Goal: Task Accomplishment & Management: Manage account settings

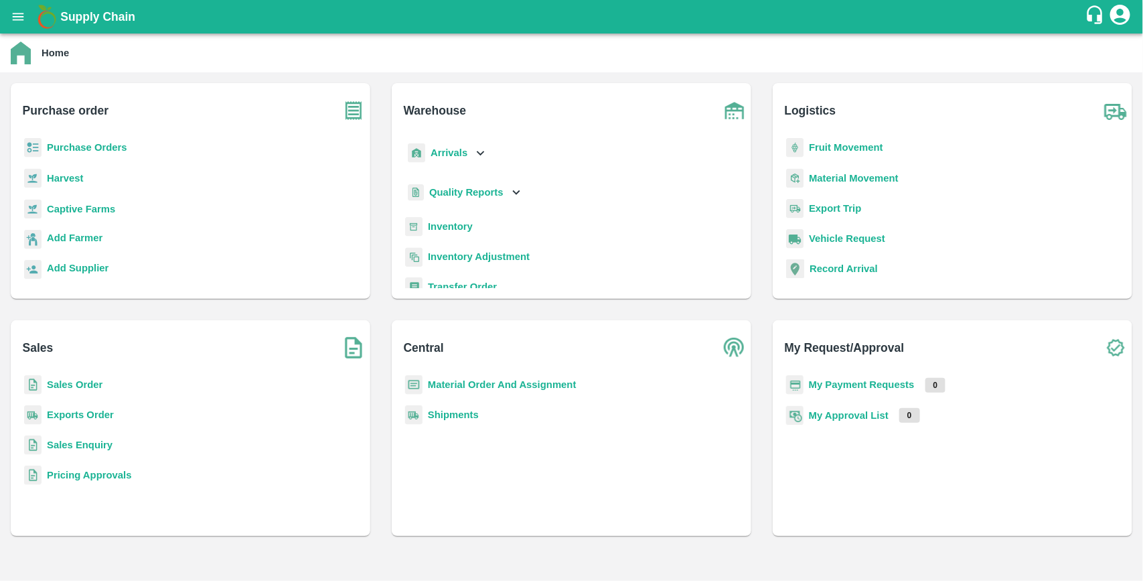
click at [106, 144] on b "Purchase Orders" at bounding box center [87, 147] width 80 height 11
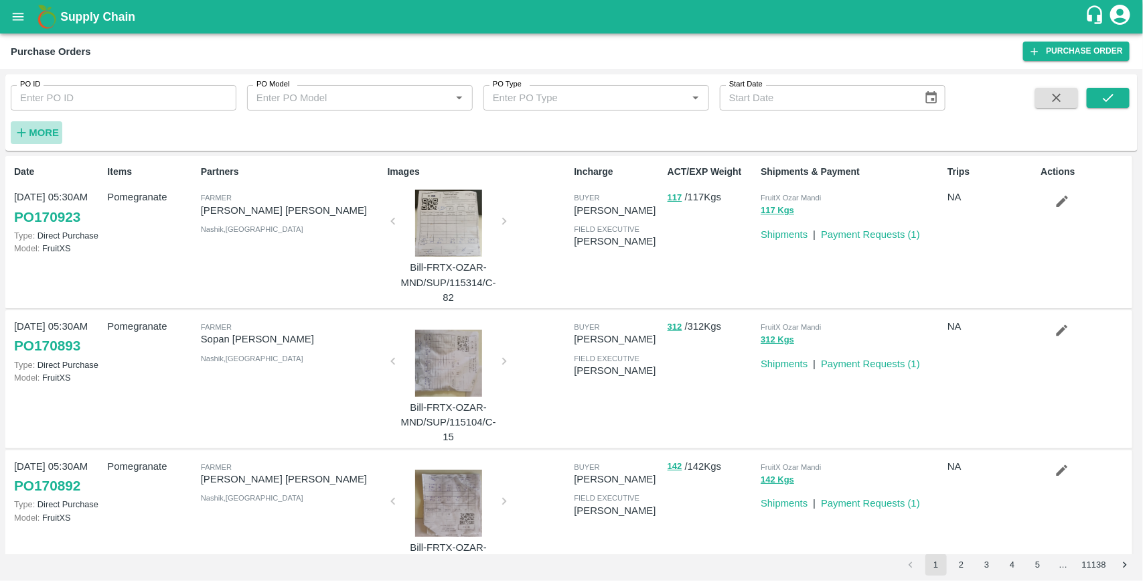
click at [42, 129] on strong "More" at bounding box center [44, 132] width 30 height 11
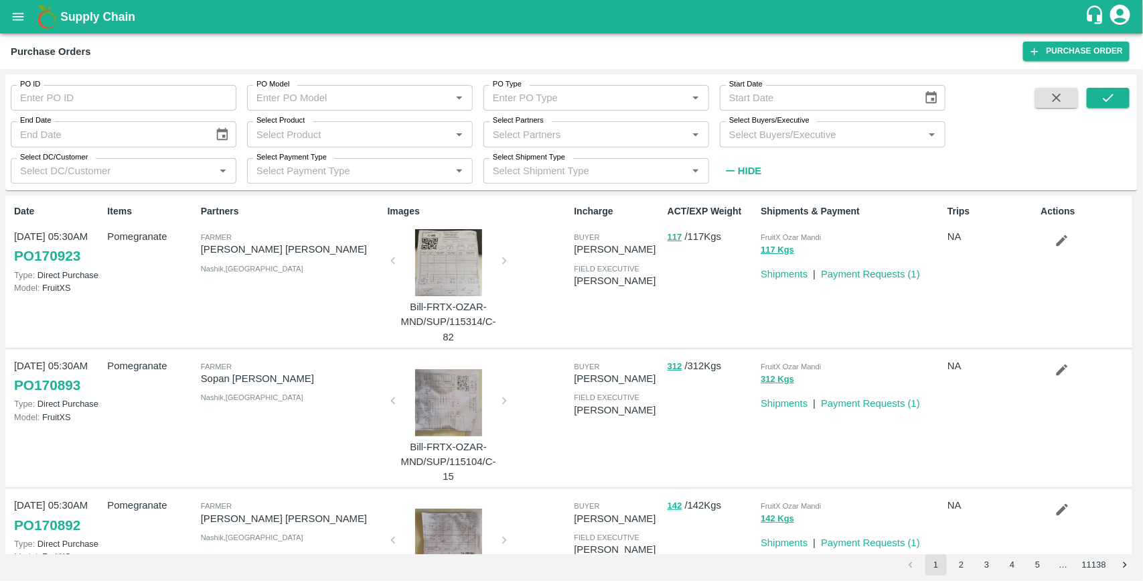
click at [748, 133] on input "Select Buyers/Executive" at bounding box center [822, 133] width 196 height 17
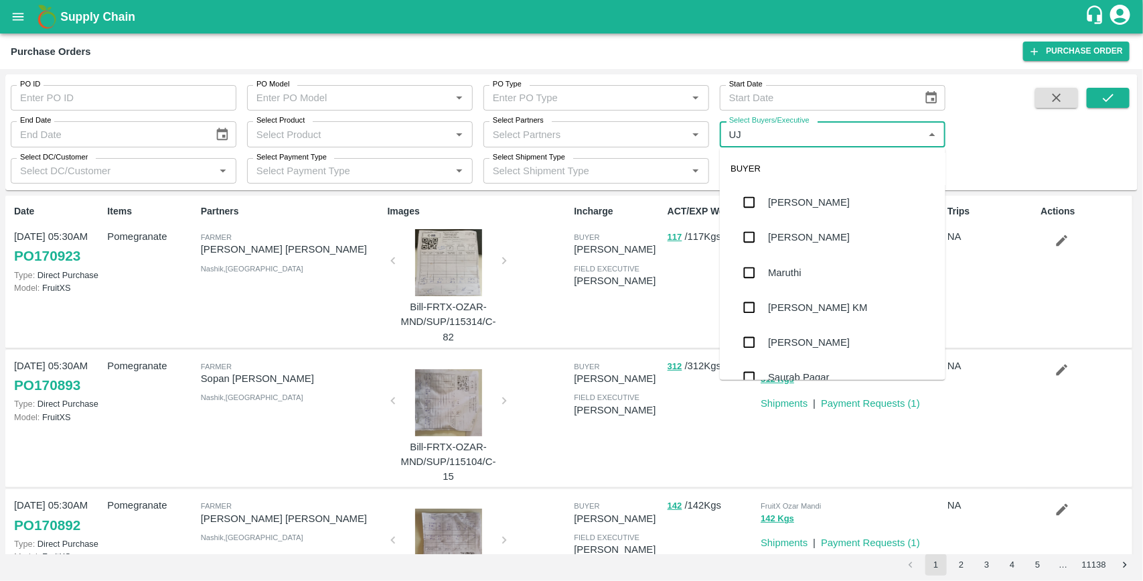
type input "UJJ"
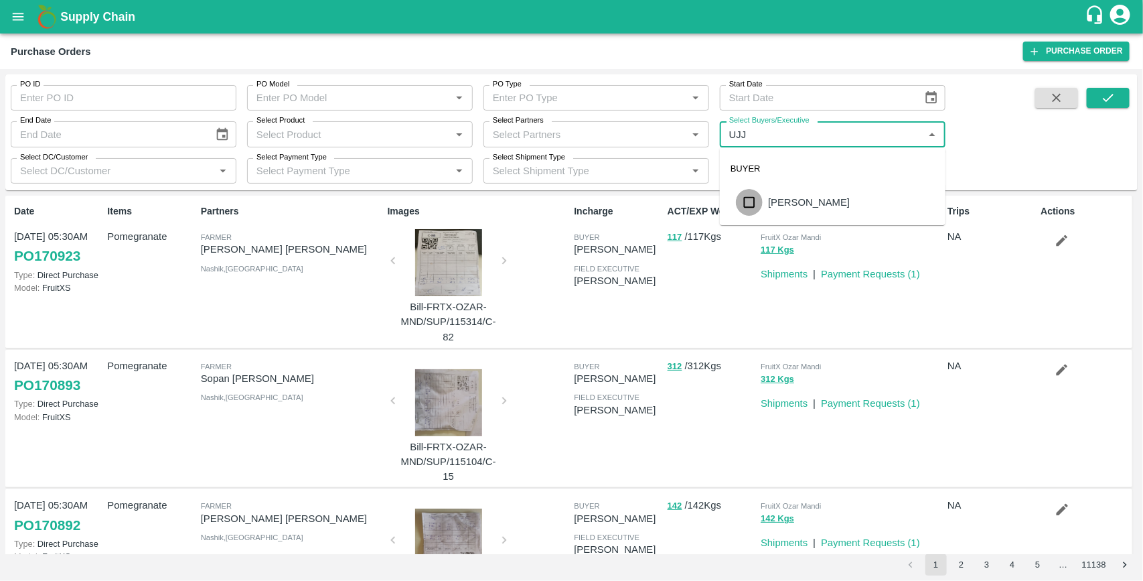
click at [751, 202] on input "checkbox" at bounding box center [749, 202] width 27 height 27
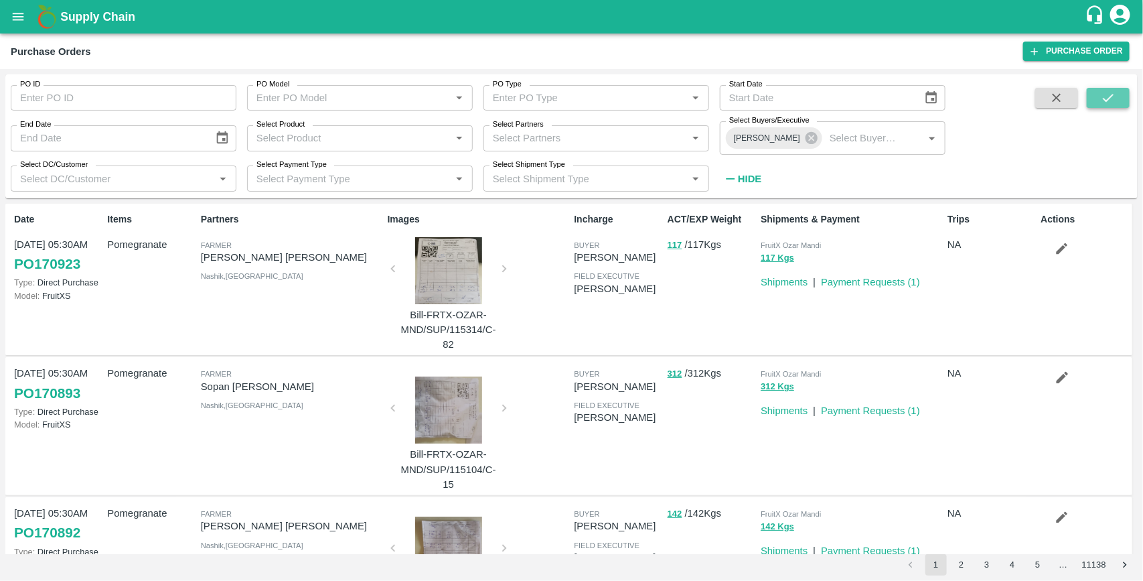
click at [1098, 100] on button "submit" at bounding box center [1108, 98] width 43 height 20
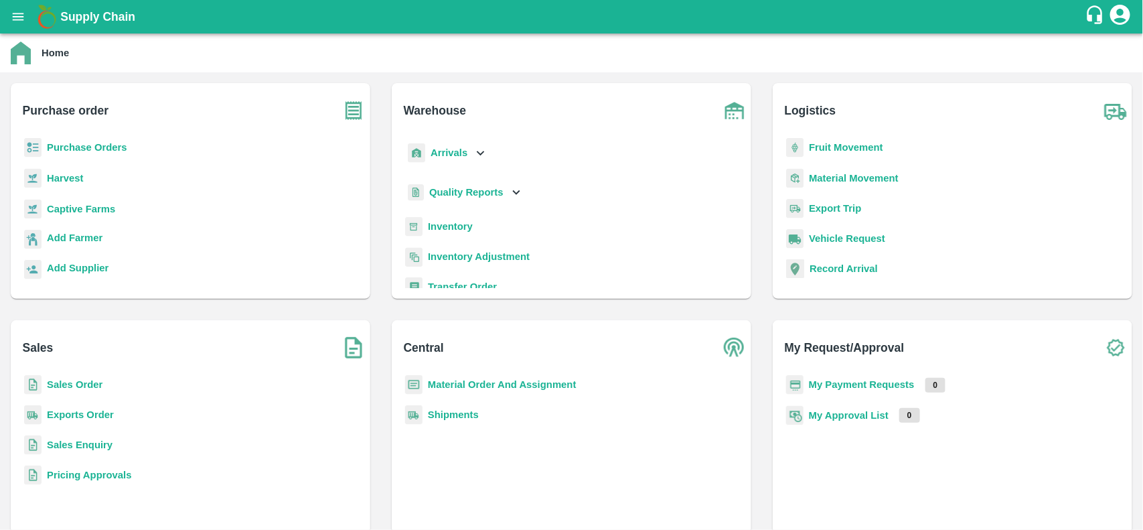
click at [479, 386] on b "Material Order And Assignment" at bounding box center [502, 384] width 149 height 11
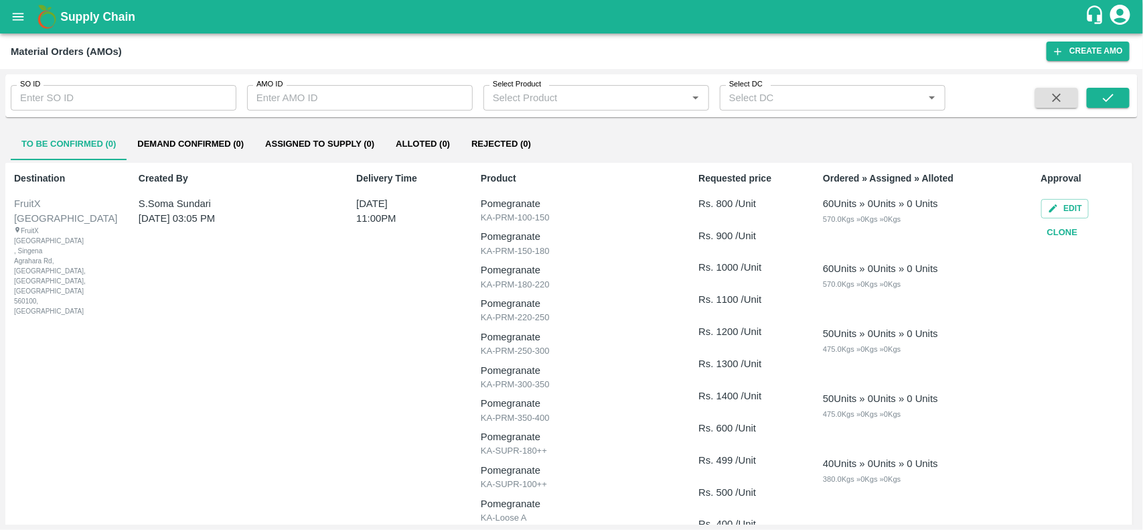
click at [52, 102] on input "SO ID" at bounding box center [124, 97] width 226 height 25
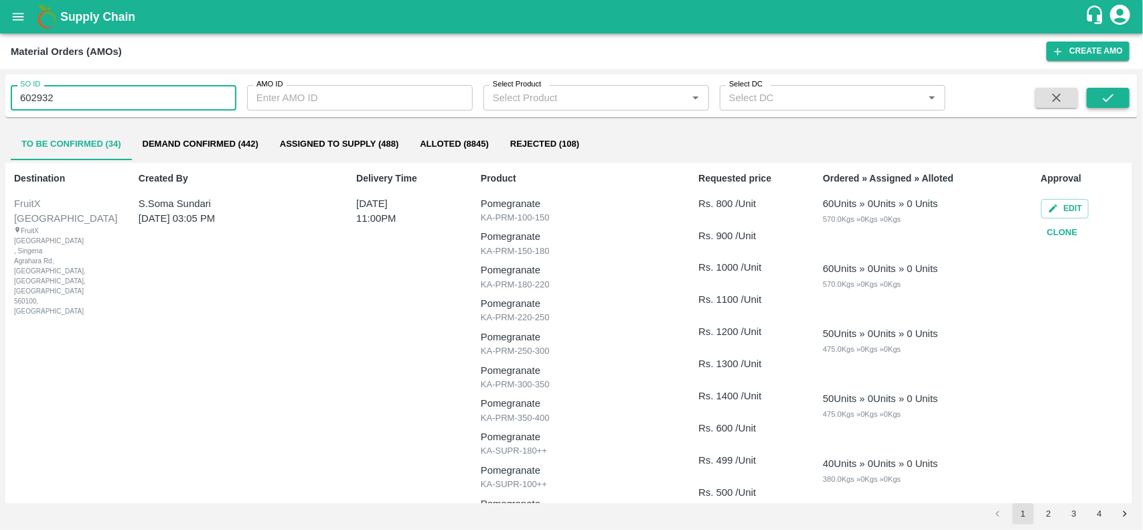
type input "602932"
click at [1113, 104] on icon "submit" at bounding box center [1108, 97] width 15 height 15
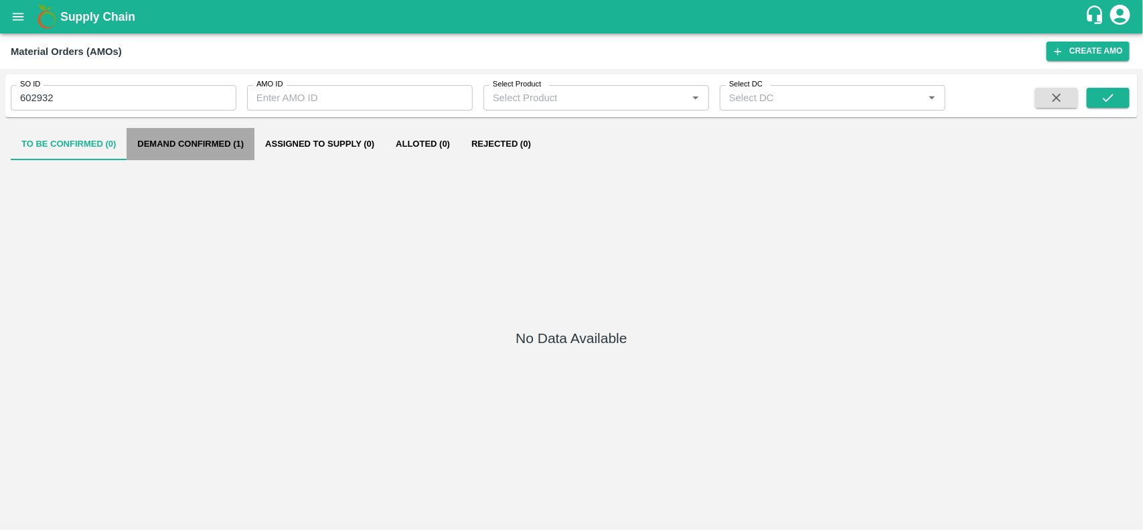
click at [198, 147] on button "Demand Confirmed (1)" at bounding box center [191, 144] width 128 height 32
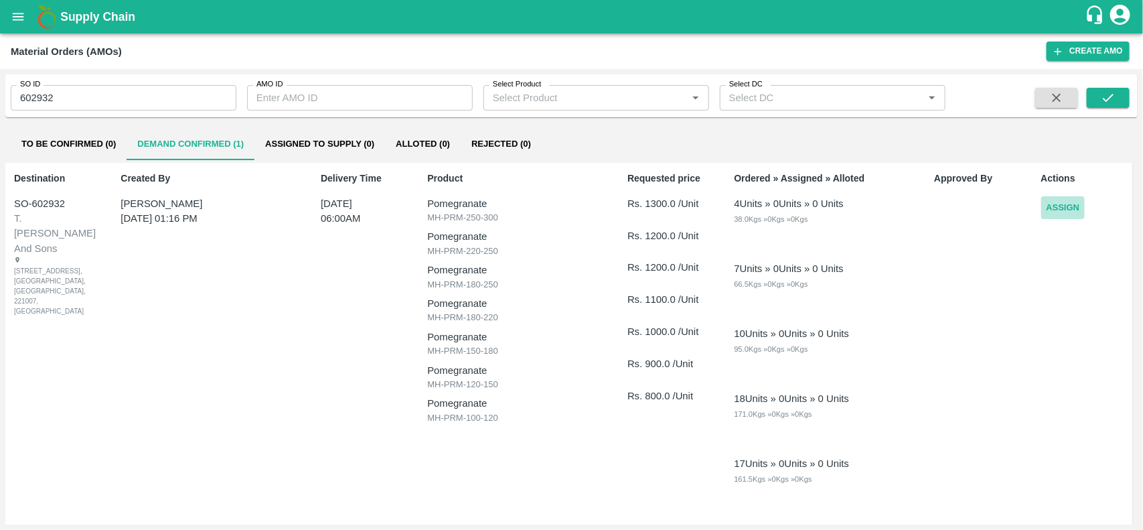
click at [1051, 208] on button "Assign" at bounding box center [1063, 207] width 44 height 23
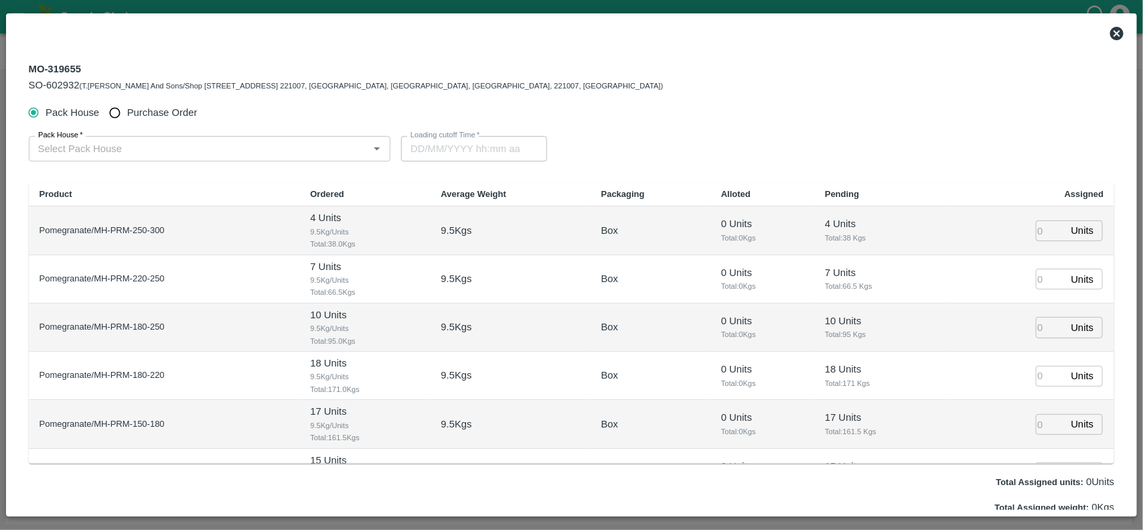
type input "27/08/2025 06:00 AM"
click at [115, 111] on input "Purchase Order" at bounding box center [114, 112] width 25 height 25
radio input "true"
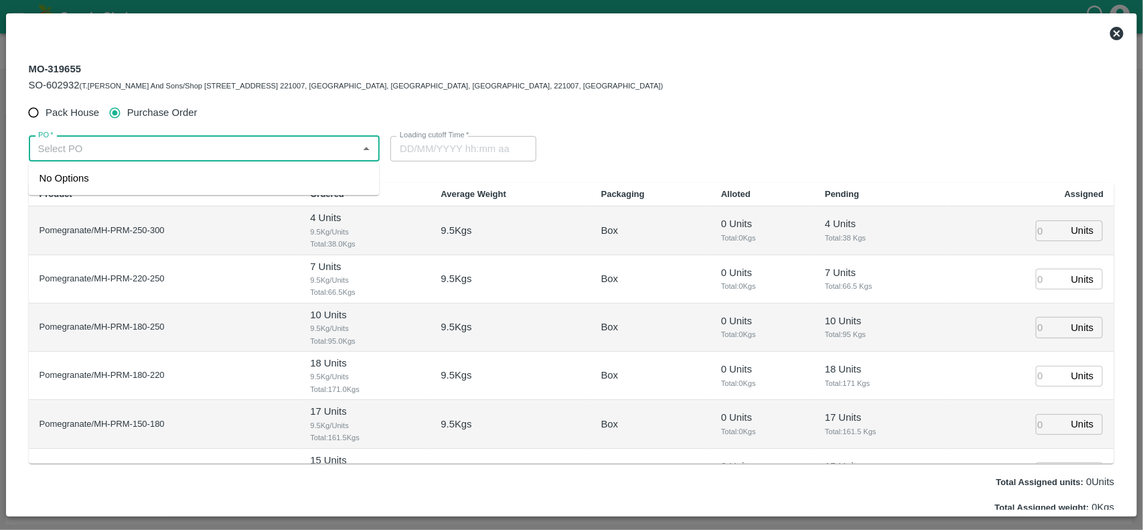
click at [106, 143] on input "PO   *" at bounding box center [193, 148] width 321 height 17
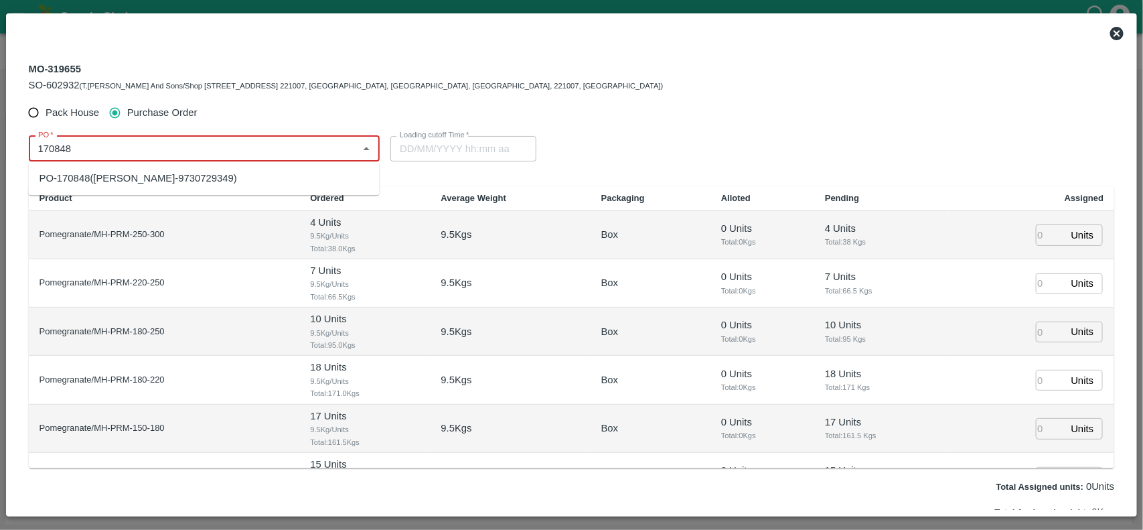
click at [131, 179] on div "PO-170848(Ganesh Dattatray shinde-9730729349)" at bounding box center [139, 178] width 198 height 15
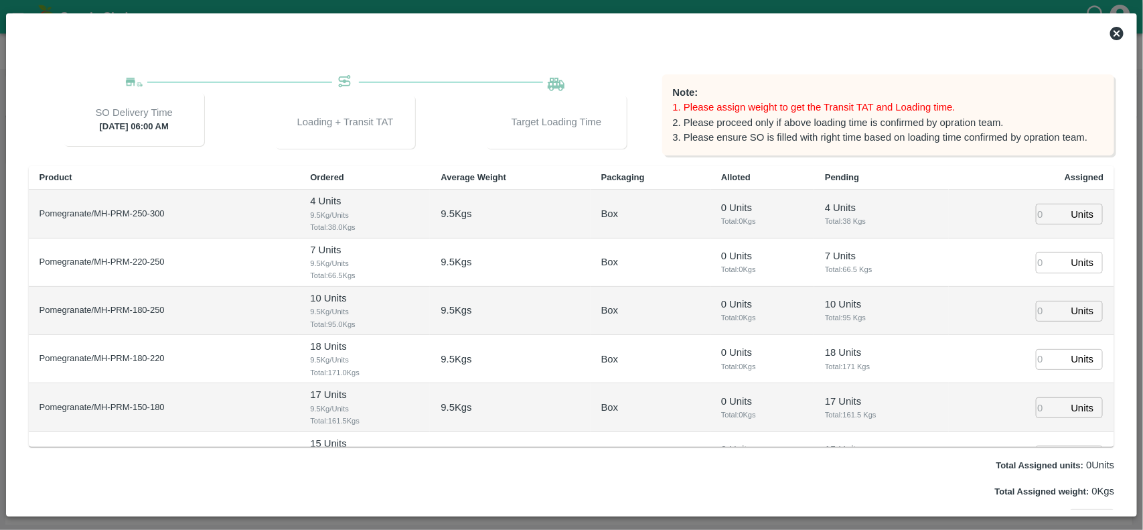
scroll to position [141, 0]
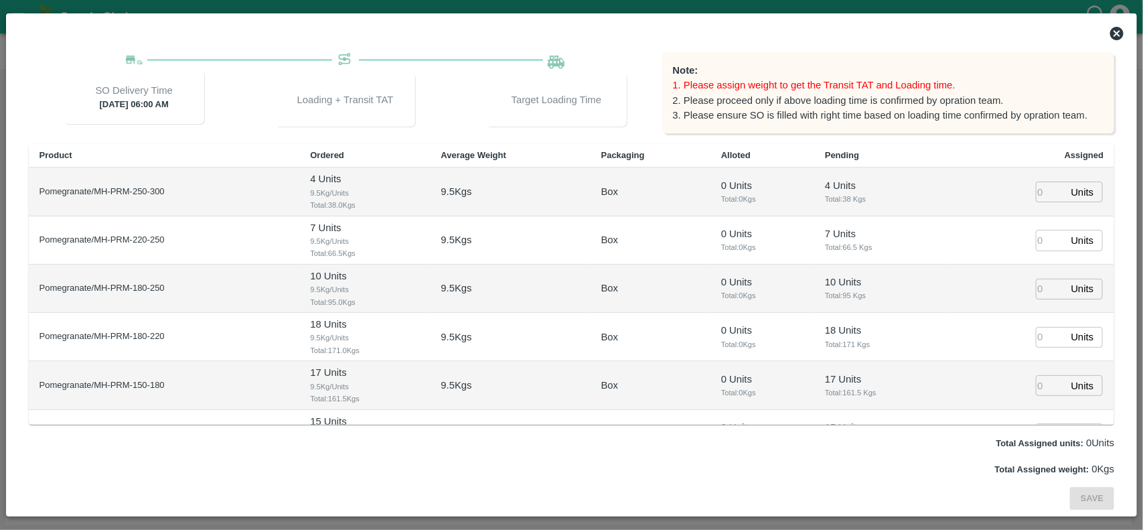
type input "PO-170848(Ganesh Dattatray shinde-9730729349)"
click at [1040, 196] on input "number" at bounding box center [1050, 191] width 29 height 21
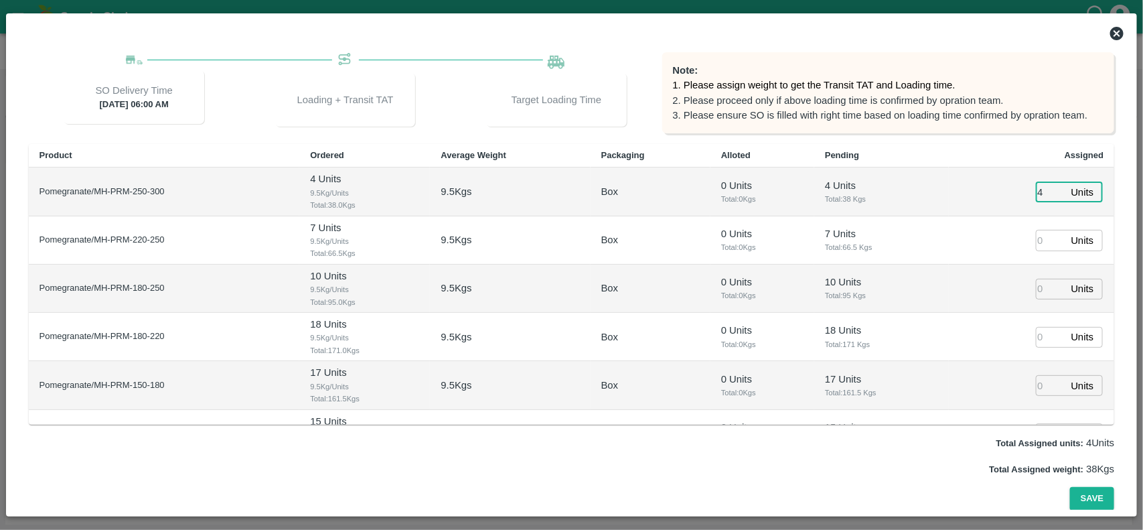
type input "4"
type input "7"
type input "25/08/2025 04:52 AM"
type input "10"
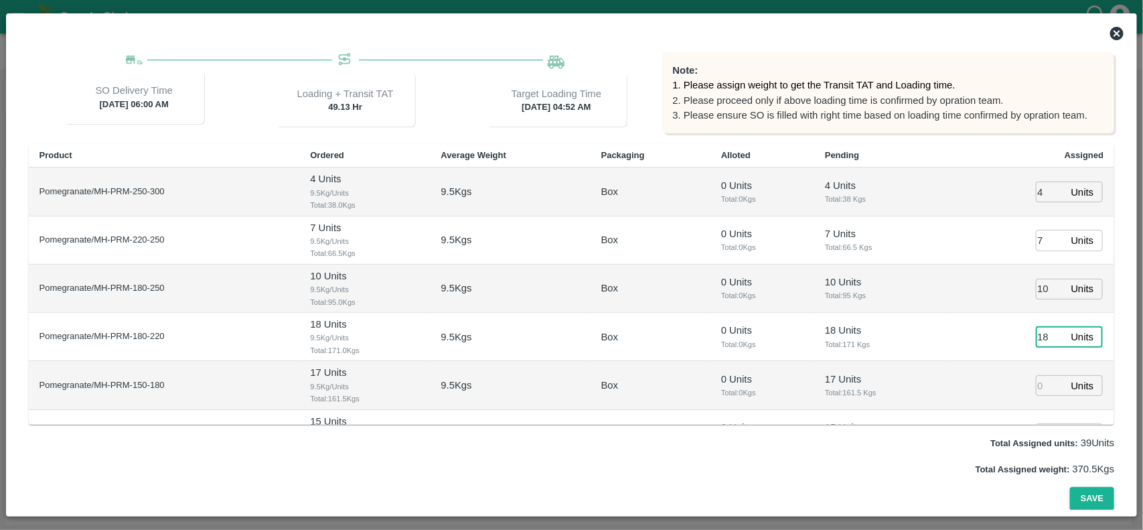
type input "18"
type input "17"
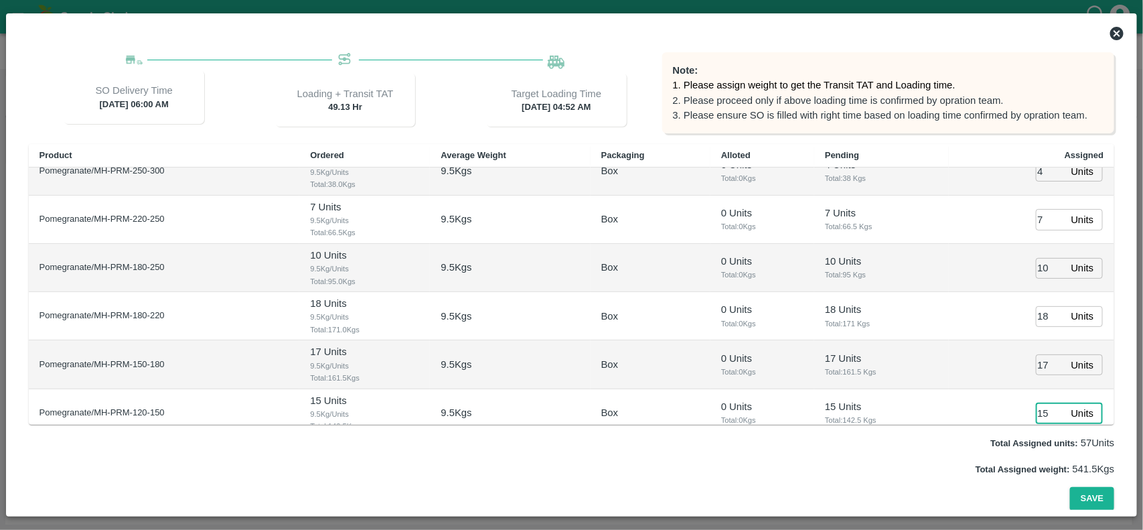
type input "15"
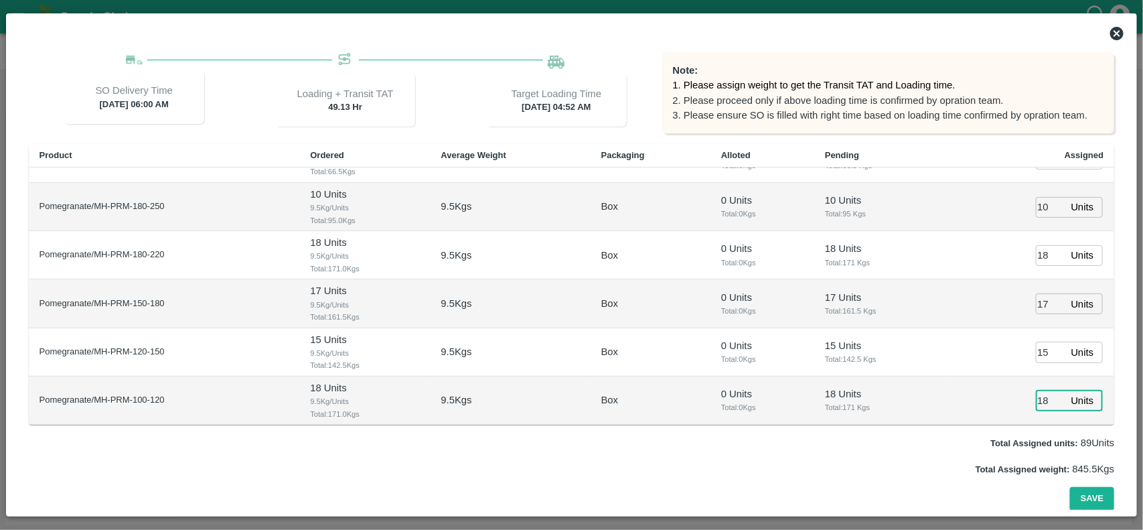
type input "18"
click at [1070, 487] on button "Save" at bounding box center [1092, 498] width 44 height 23
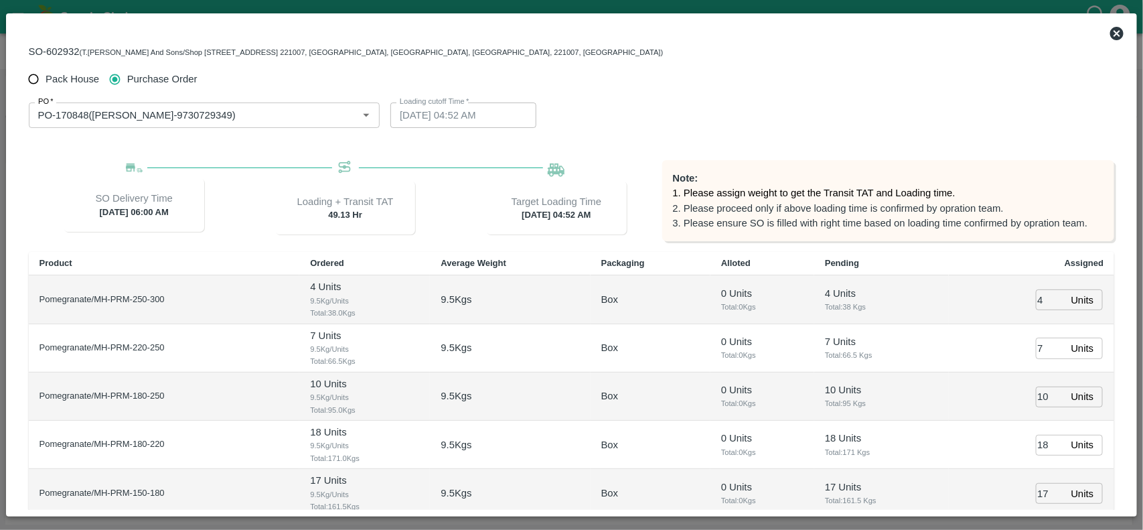
scroll to position [0, 0]
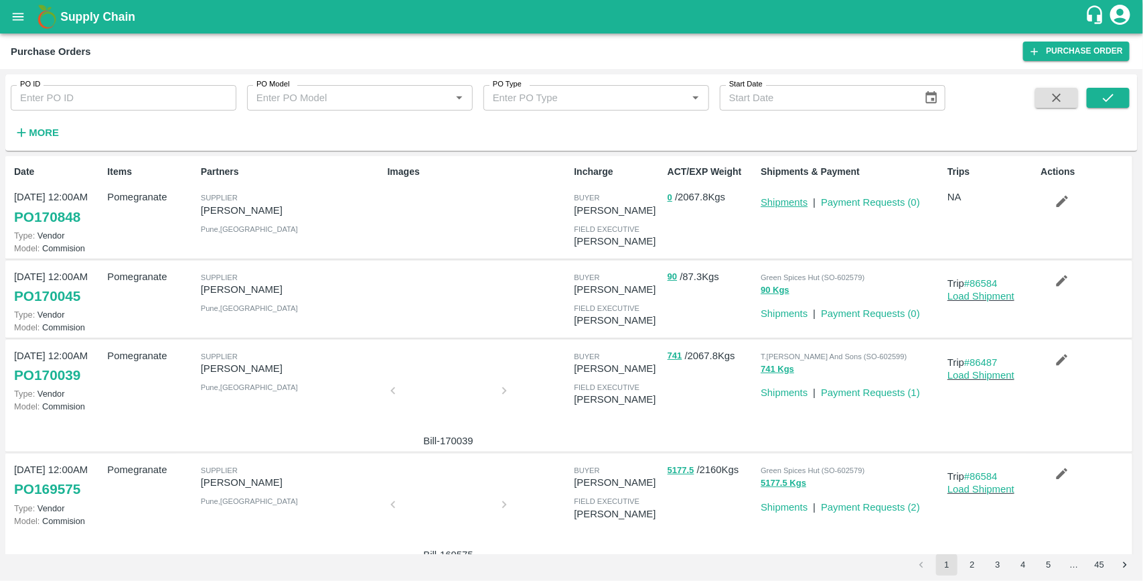
click at [785, 202] on link "Shipments" at bounding box center [784, 202] width 47 height 11
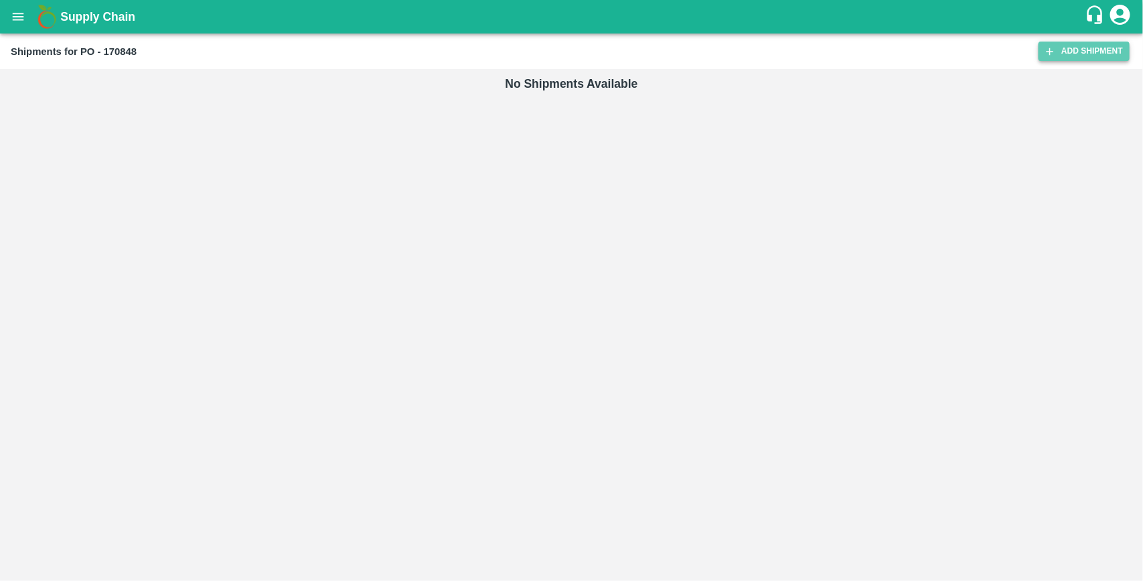
click at [1071, 48] on link "Add Shipment" at bounding box center [1084, 51] width 91 height 19
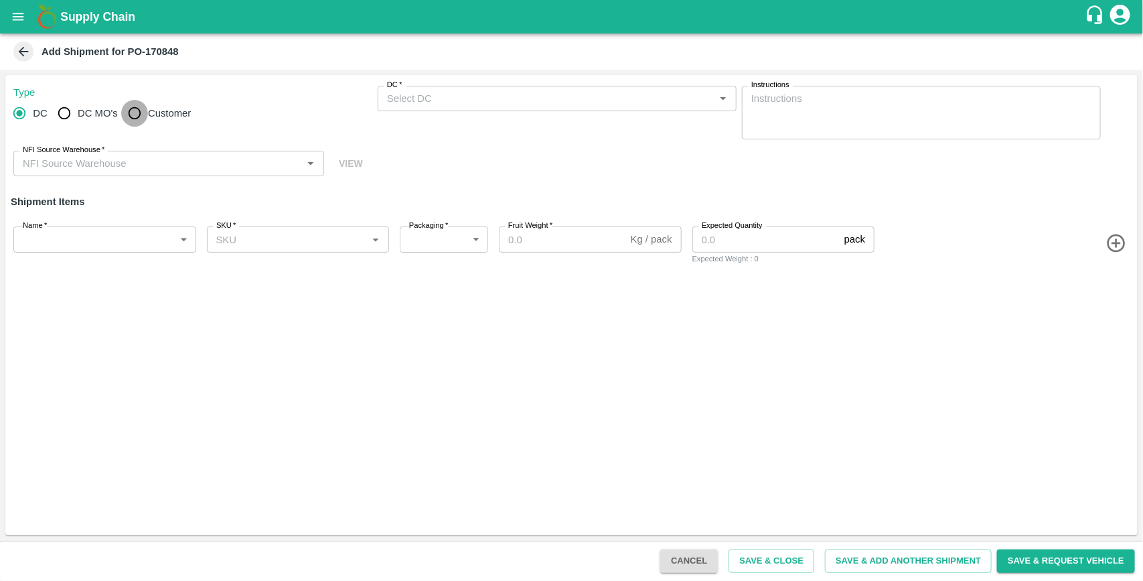
click at [142, 117] on input "Customer" at bounding box center [134, 113] width 27 height 27
radio input "true"
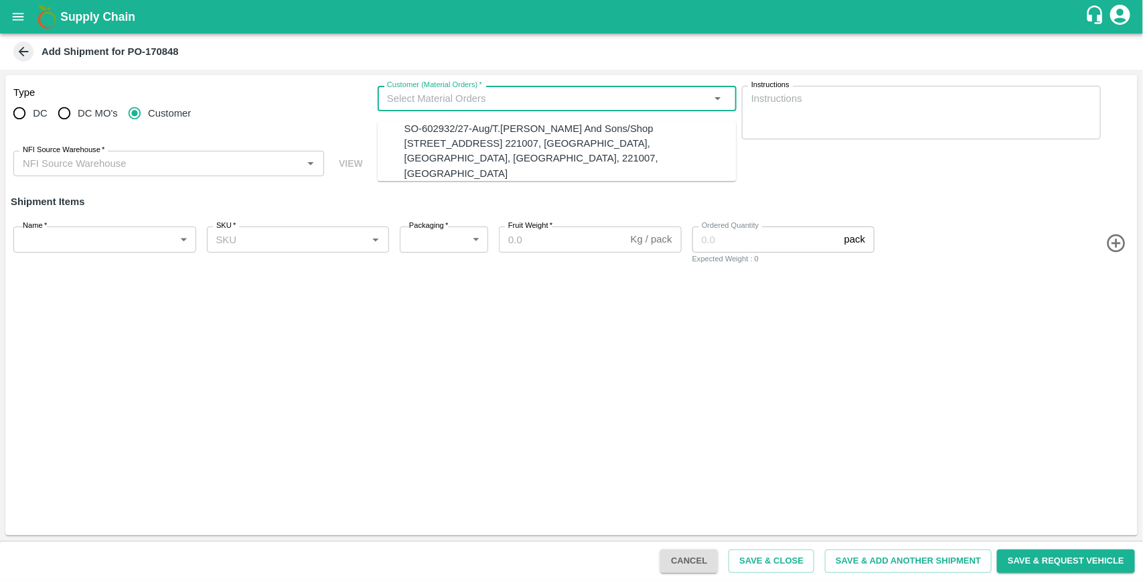
click at [402, 94] on input "Customer (Material Orders)   *" at bounding box center [546, 98] width 329 height 17
click at [412, 128] on div "SO-602932/27-Aug/T.Kishore Kapoor And Sons/Shop No B 27 , , Pahariya fruit mand…" at bounding box center [570, 151] width 332 height 60
type input "SO-602932/27-Aug/T.Kishore Kapoor And Sons/Shop No B 27 , , Pahariya fruit mand…"
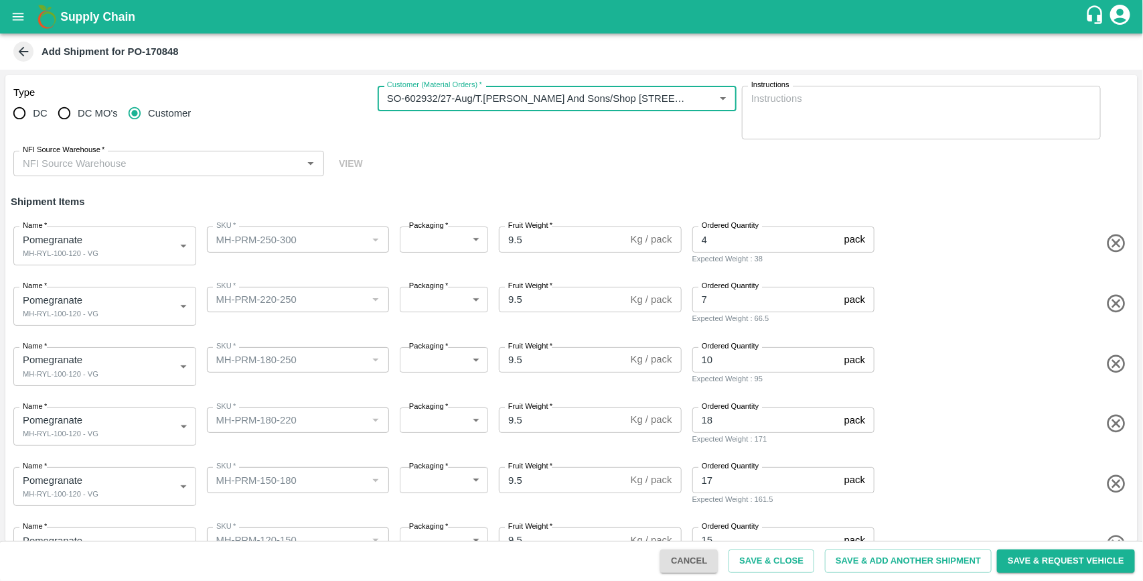
click at [172, 163] on input "NFI Source Warehouse   *" at bounding box center [157, 163] width 281 height 17
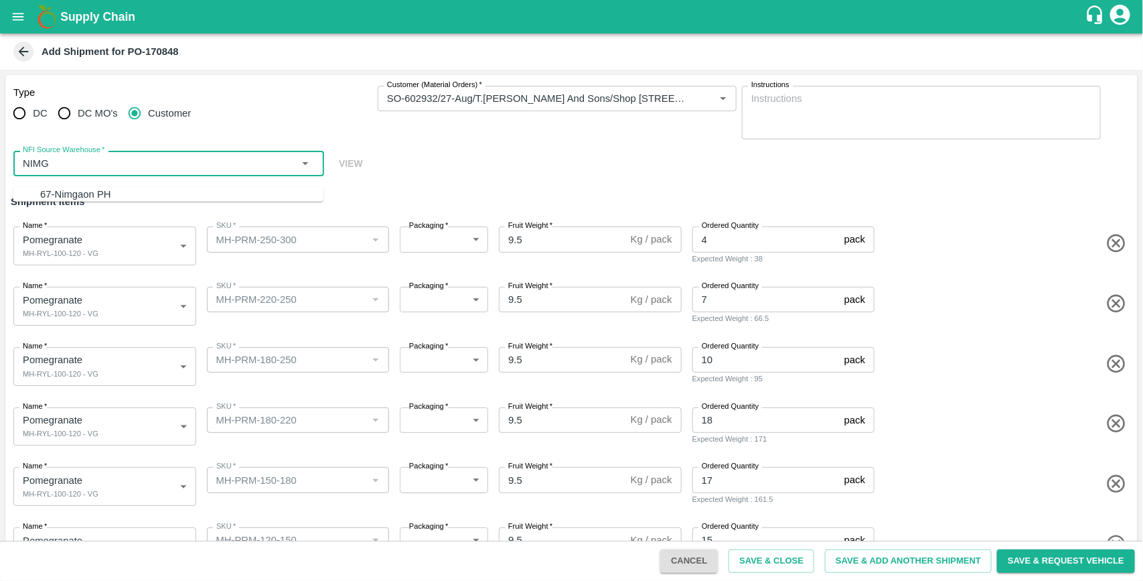
click at [95, 193] on div "67-Nimgaon PH" at bounding box center [181, 194] width 283 height 15
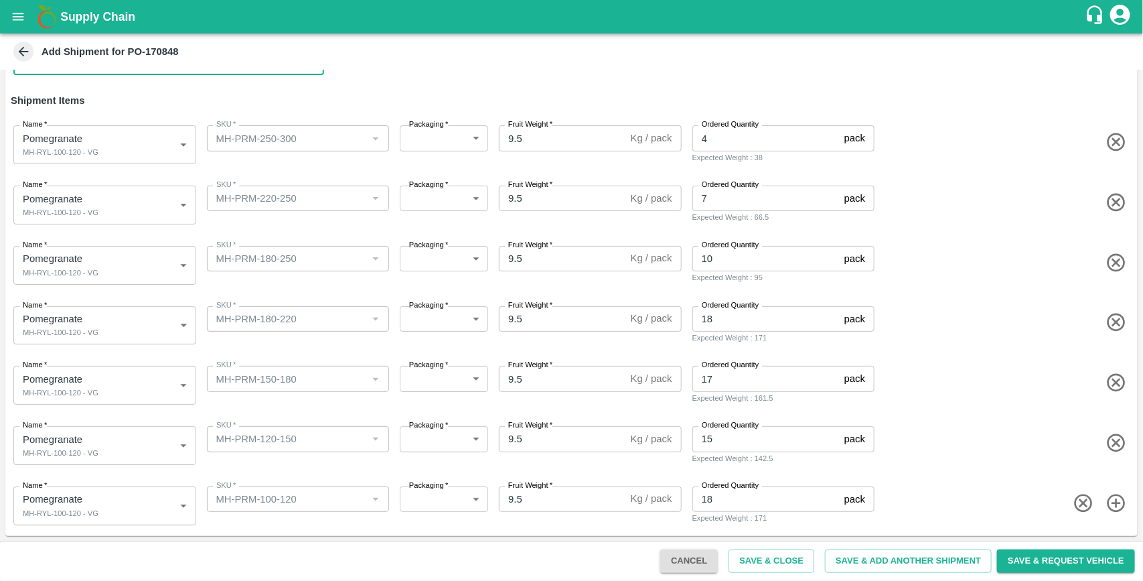
type input "67-Nimgaon PH"
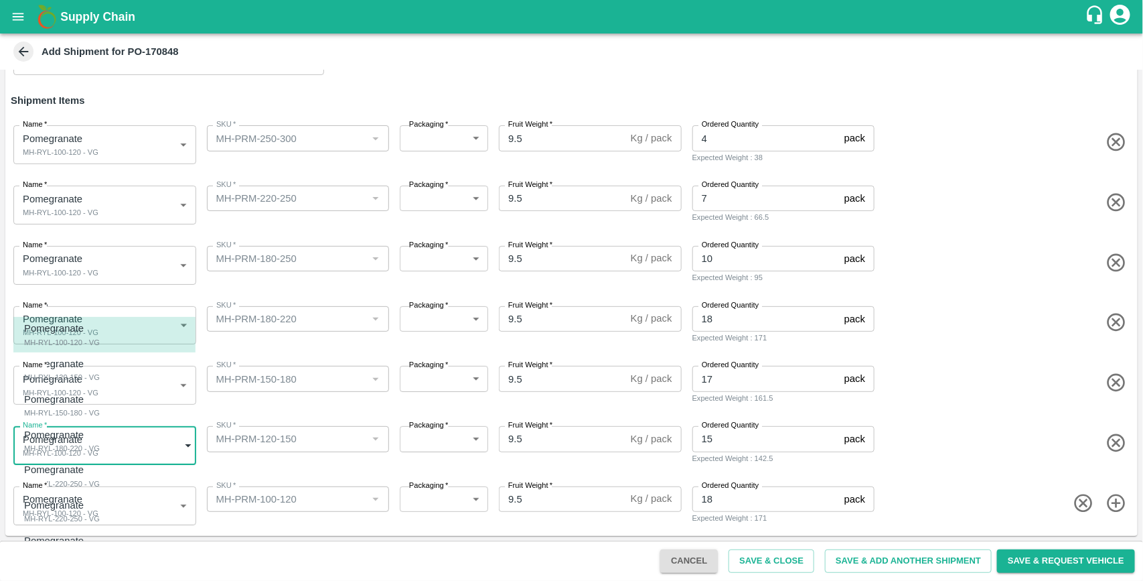
click at [133, 449] on body "Supply Chain Add Shipment for PO-170848 Type DC DC MO's Customer Customer (Mate…" at bounding box center [571, 290] width 1143 height 581
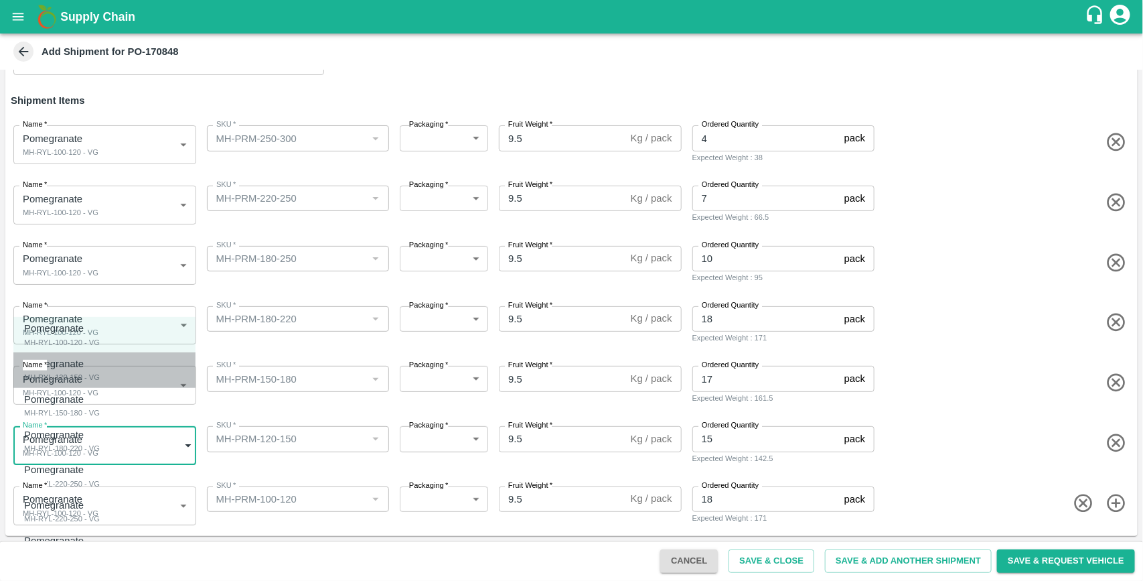
click at [99, 382] on div "MH-RYL-120-150 - VG" at bounding box center [62, 377] width 76 height 12
type input "1935517"
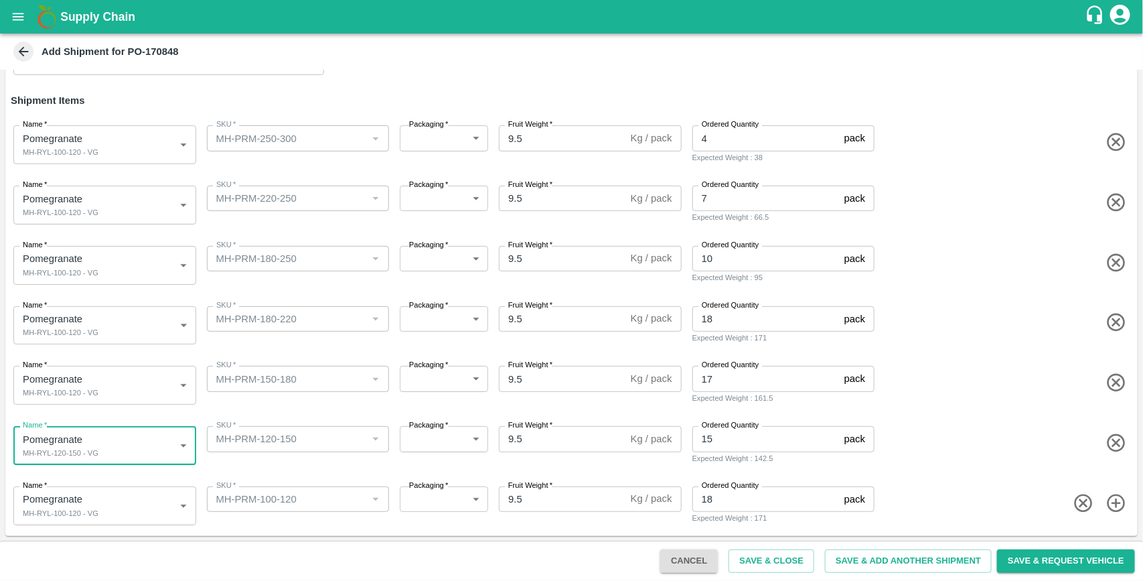
click at [131, 390] on body "Supply Chain Add Shipment for PO-170848 Type DC DC MO's Customer Customer (Mate…" at bounding box center [571, 290] width 1143 height 581
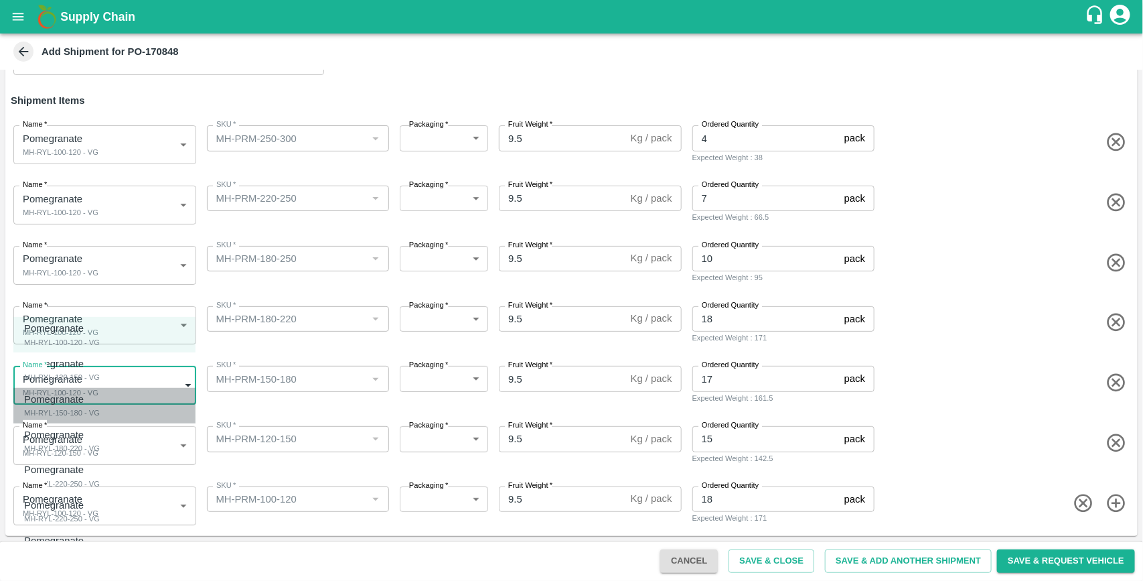
click at [100, 404] on div "Pomegranate MH-RYL-150-180 - VG" at bounding box center [62, 405] width 76 height 27
type input "1935518"
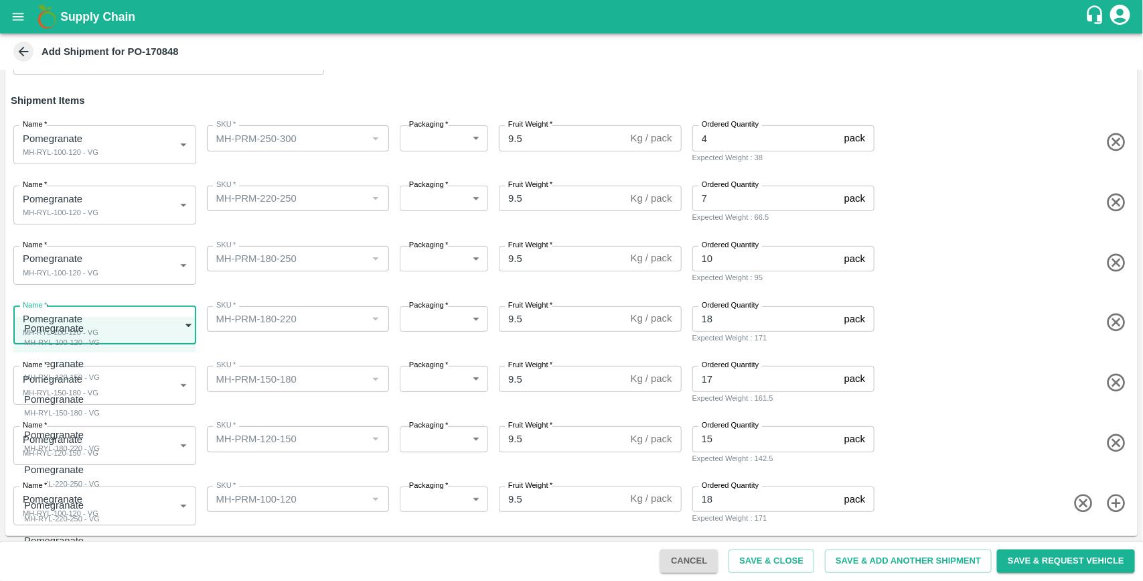
click at [127, 335] on body "Supply Chain Add Shipment for PO-170848 Type DC DC MO's Customer Customer (Mate…" at bounding box center [571, 290] width 1143 height 581
click at [100, 427] on div "Pomegranate MH-RYL-180-220 - VG" at bounding box center [62, 440] width 76 height 27
type input "1935519"
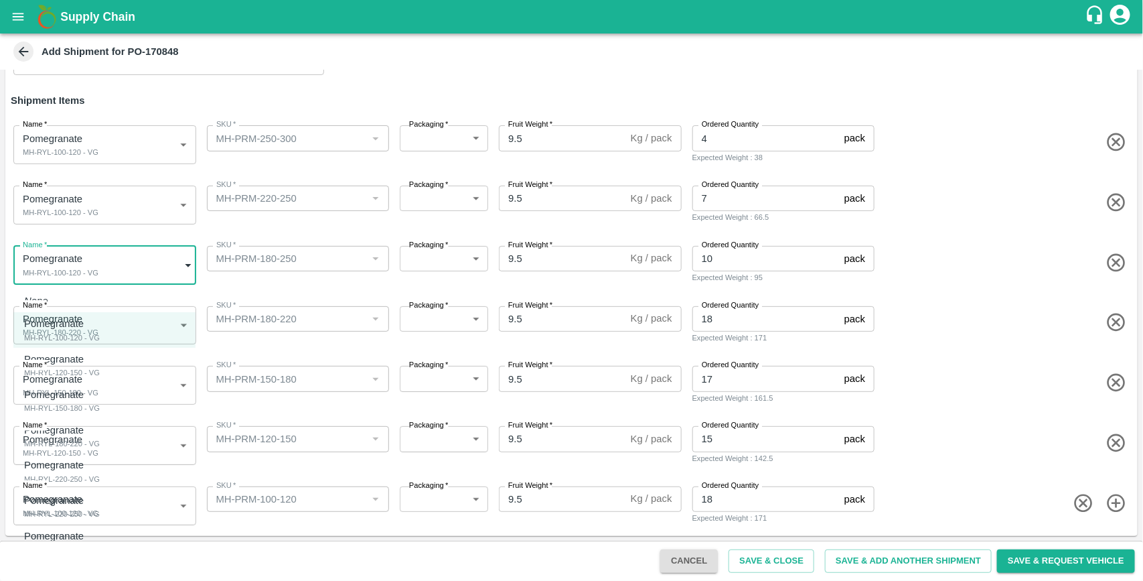
click at [133, 273] on body "Supply Chain Add Shipment for PO-170848 Type DC DC MO's Customer Customer (Mate…" at bounding box center [571, 290] width 1143 height 581
click at [264, 278] on div at bounding box center [571, 290] width 1143 height 581
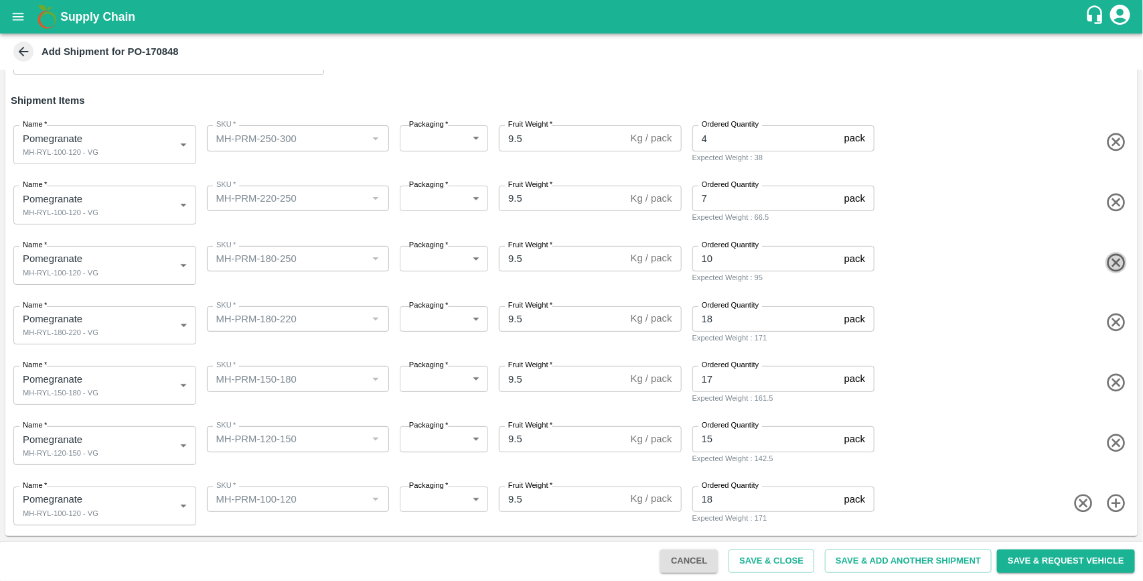
click at [1116, 258] on icon "button" at bounding box center [1117, 263] width 22 height 22
type input "1935519"
type input "MH-PRM-180-220"
type input "18"
type input "1935518"
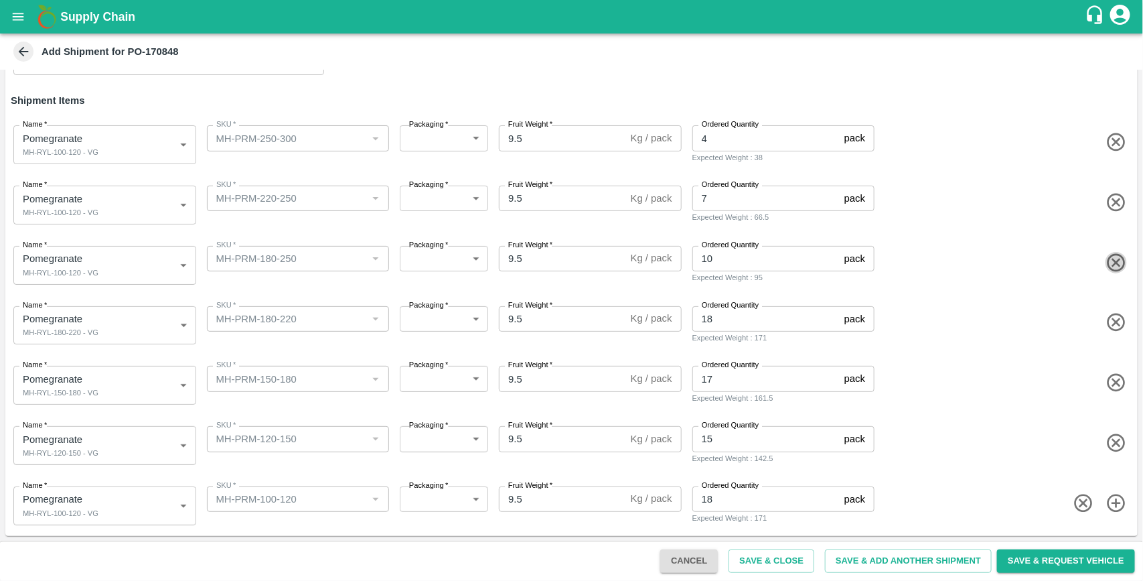
type input "MH-PRM-150-180"
type input "17"
type input "1935517"
type input "MH-PRM-120-150"
type input "15"
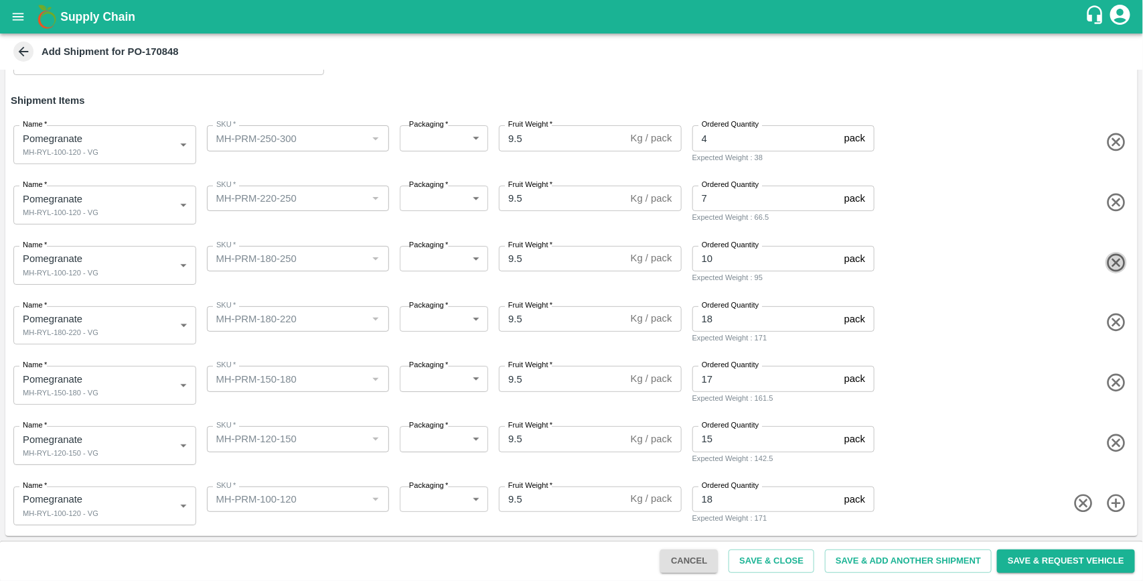
type input "1935516"
type input "MH-PRM-100-120"
type input "18"
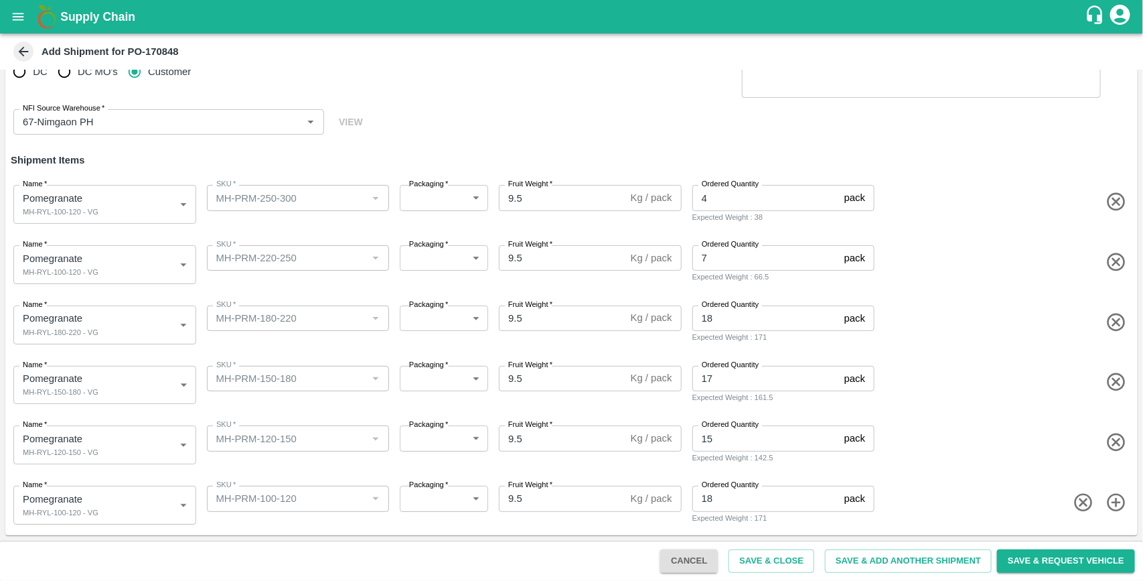
scroll to position [42, 0]
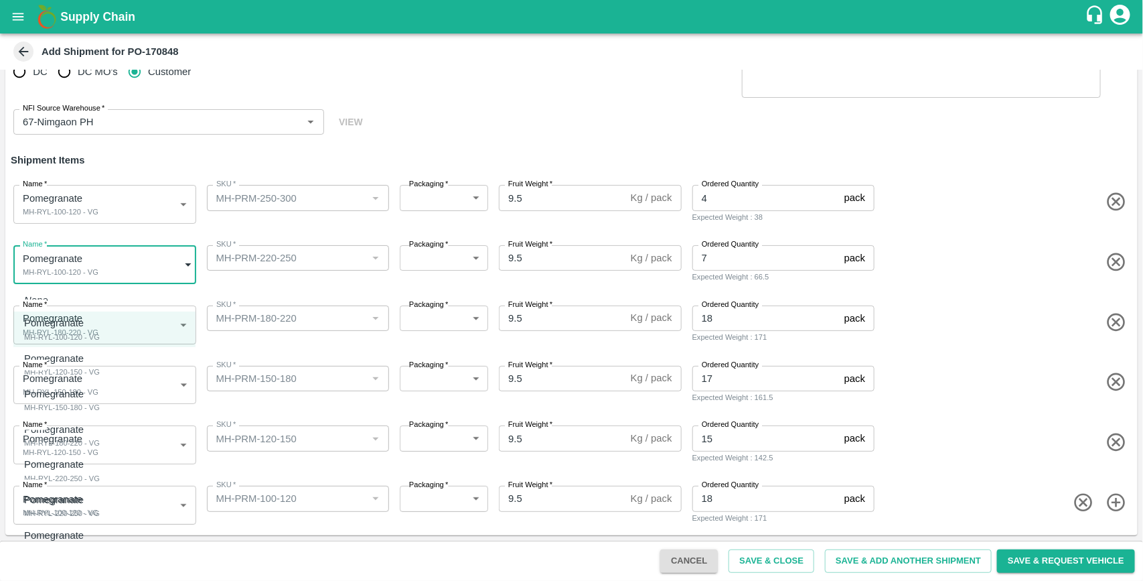
click at [99, 262] on body "Supply Chain Add Shipment for PO-170848 Type DC DC MO's Customer Customer (Mate…" at bounding box center [571, 290] width 1143 height 581
click at [82, 479] on div "MH-RYL-220-250 - VG" at bounding box center [62, 478] width 76 height 12
type input "1935520"
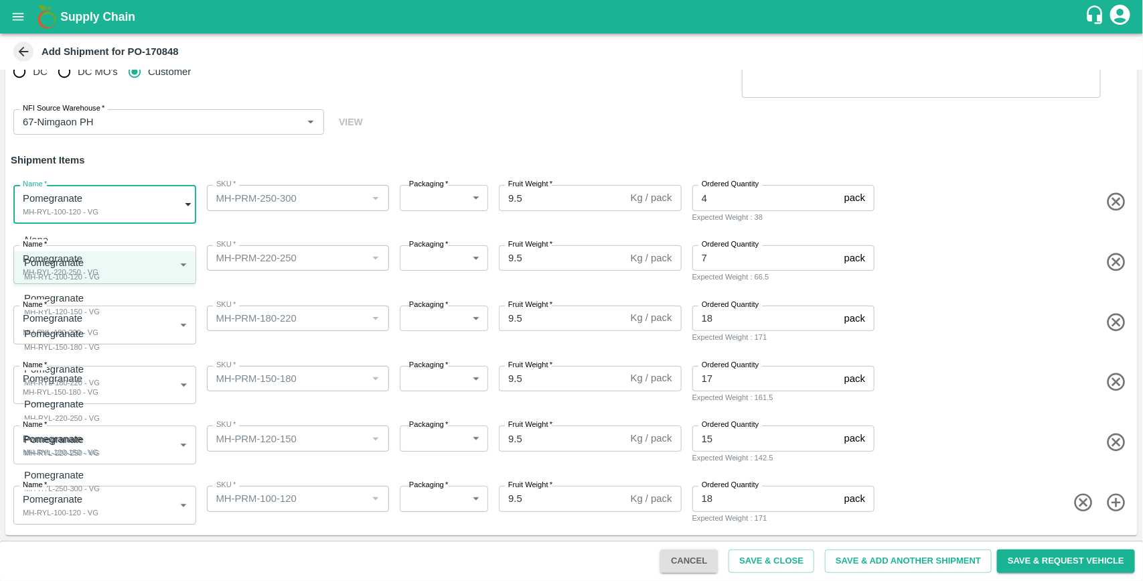
click at [98, 208] on body "Supply Chain Add Shipment for PO-170848 Type DC DC MO's Customer Customer (Mate…" at bounding box center [571, 290] width 1143 height 581
click at [84, 472] on div "Pomegranate" at bounding box center [62, 474] width 76 height 15
type input "1935522"
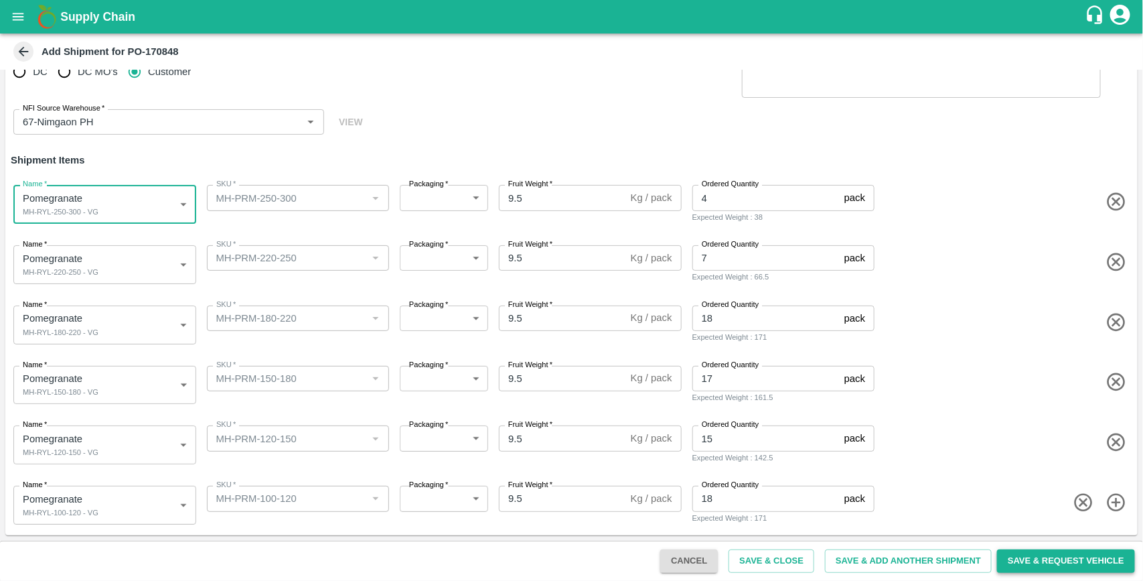
click at [1025, 560] on button "Save & Request Vehicle" at bounding box center [1066, 560] width 138 height 23
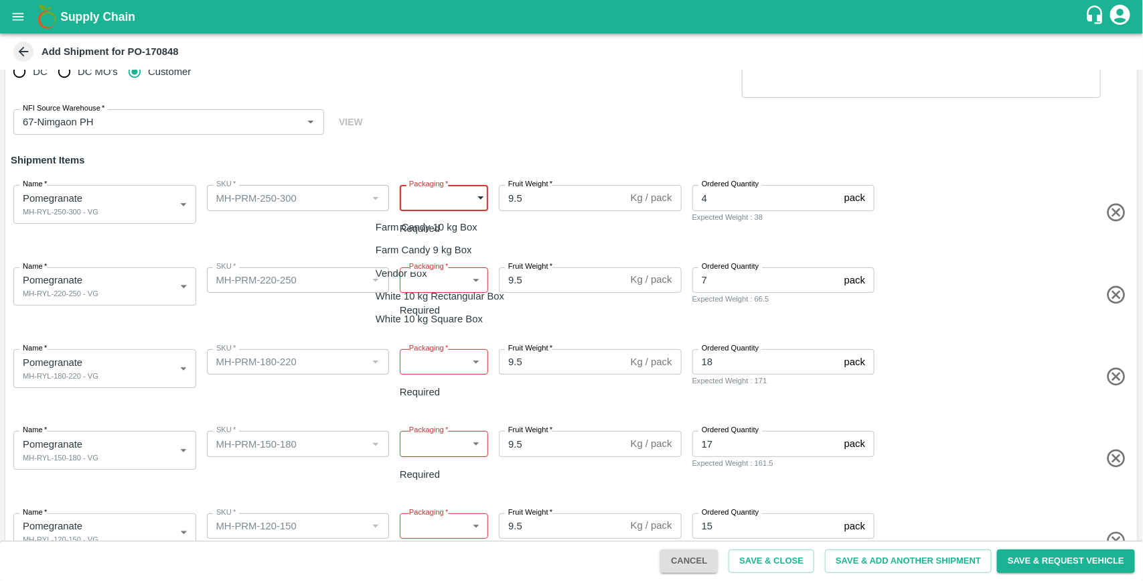
click at [420, 198] on body "Supply Chain Add Shipment for PO-170848 Type DC DC MO's Customer Customer (Mate…" at bounding box center [571, 290] width 1143 height 581
click at [424, 282] on li "Vendor Box" at bounding box center [443, 273] width 157 height 23
type input "276"
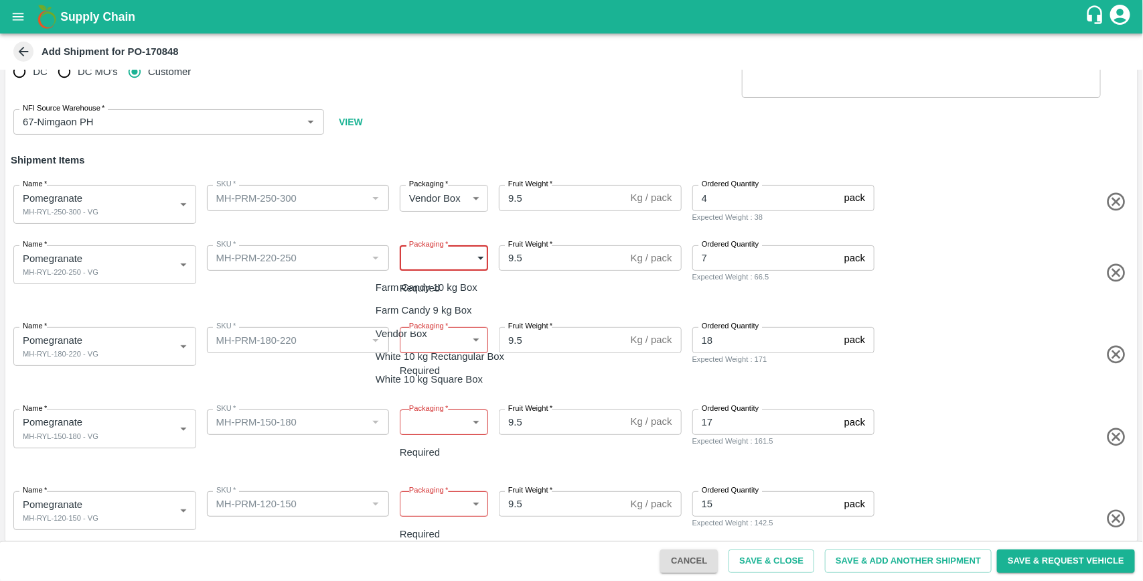
click at [451, 252] on body "Supply Chain Add Shipment for PO-170848 Type DC DC MO's Customer Customer (Mate…" at bounding box center [571, 290] width 1143 height 581
click at [434, 329] on div "Vendor Box" at bounding box center [405, 333] width 58 height 15
type input "276"
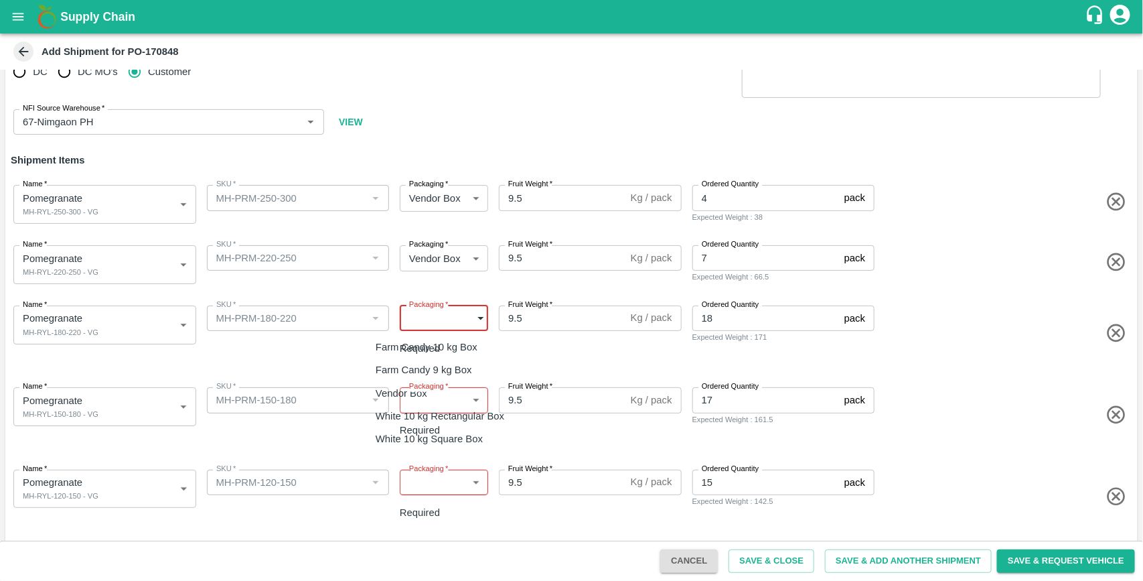
click at [439, 321] on body "Supply Chain Add Shipment for PO-170848 Type DC DC MO's Customer Customer (Mate…" at bounding box center [571, 290] width 1143 height 581
click at [426, 388] on p "Vendor Box" at bounding box center [402, 393] width 52 height 15
type input "276"
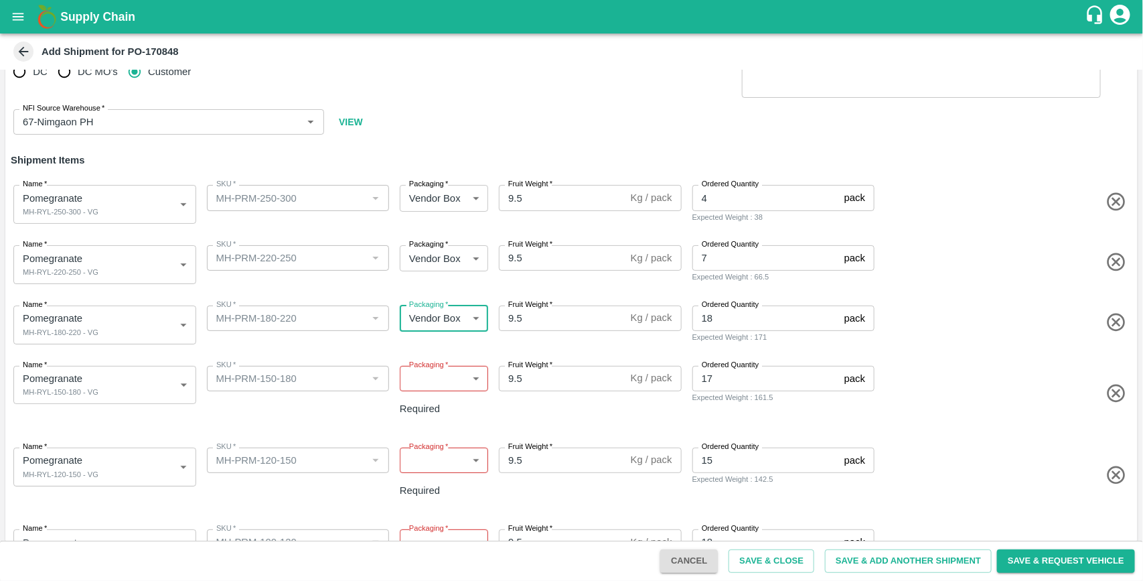
click at [462, 380] on body "Supply Chain Add Shipment for PO-170848 Type DC DC MO's Customer Customer (Mate…" at bounding box center [571, 290] width 1143 height 581
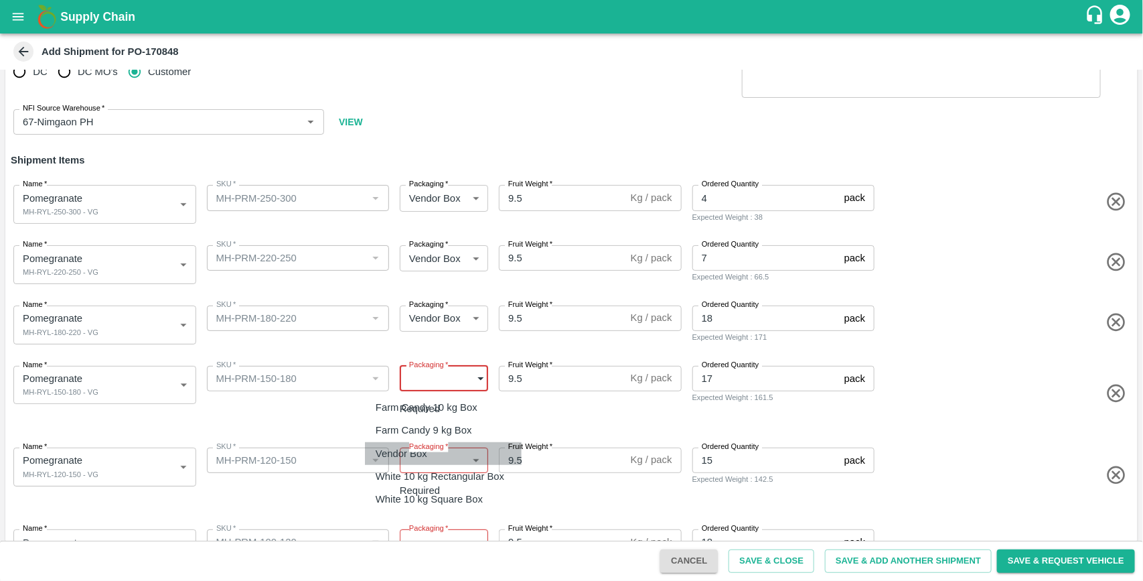
click at [427, 442] on li "Vendor Box" at bounding box center [443, 453] width 157 height 23
type input "276"
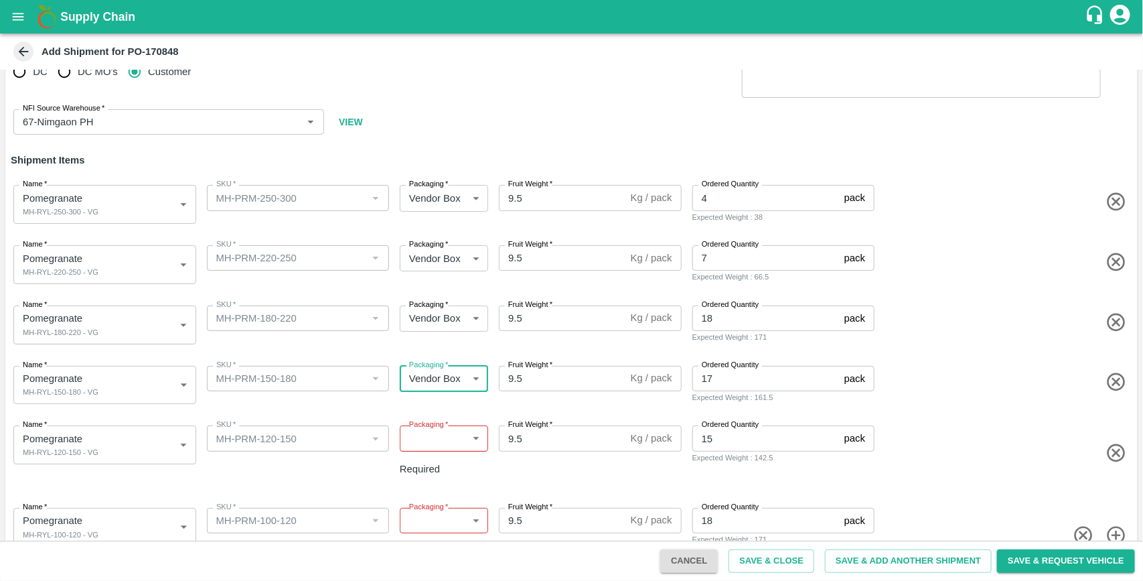
click at [456, 443] on body "Supply Chain Add Shipment for PO-170848 Type DC DC MO's Customer Customer (Mate…" at bounding box center [571, 290] width 1143 height 581
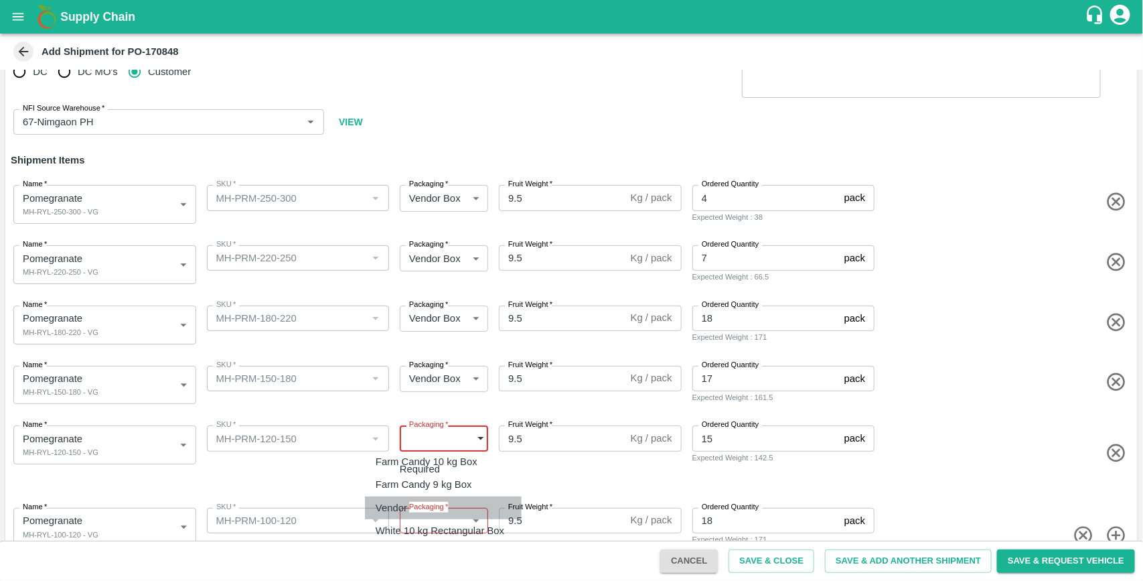
click at [409, 500] on p "Vendor Box" at bounding box center [402, 507] width 52 height 15
type input "276"
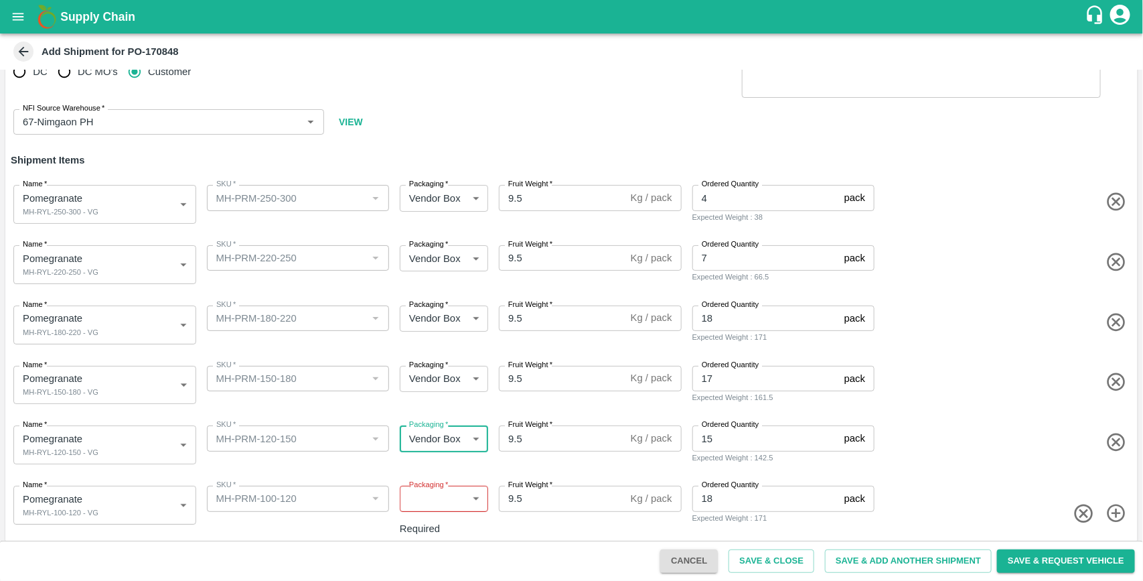
scroll to position [42, 0]
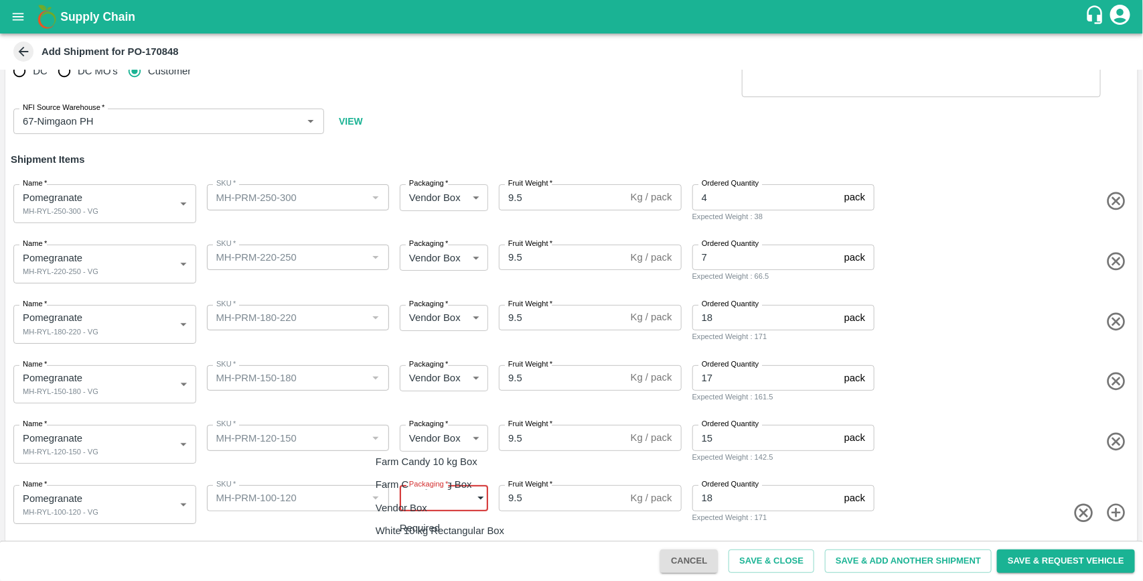
click at [443, 504] on body "Supply Chain Add Shipment for PO-170848 Type DC DC MO's Customer Customer (Mate…" at bounding box center [571, 290] width 1143 height 581
click at [423, 503] on p "Vendor Box" at bounding box center [402, 507] width 52 height 15
type input "276"
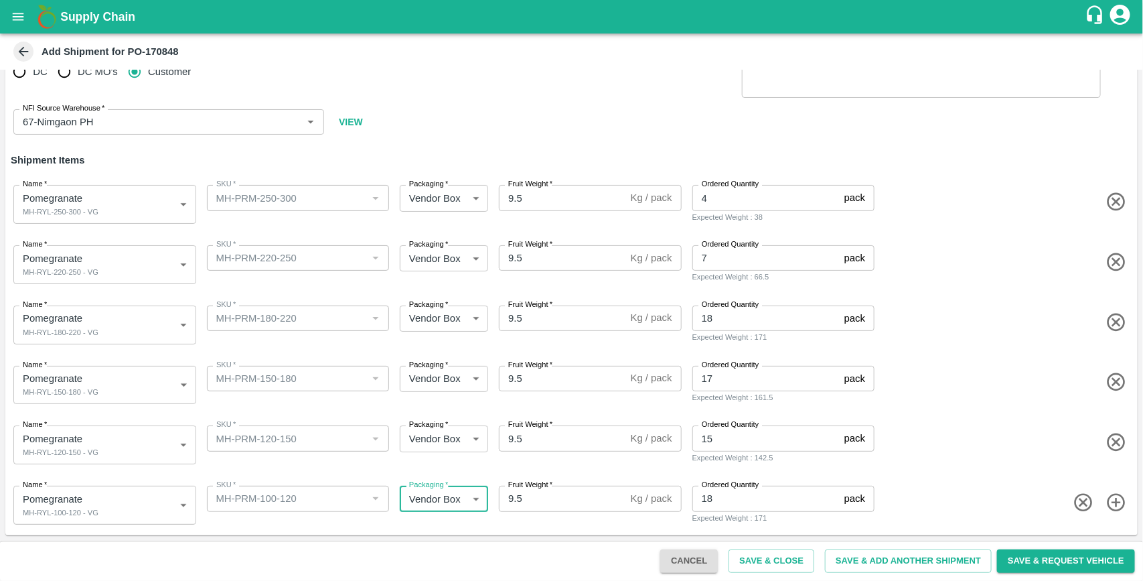
scroll to position [42, 0]
click at [1025, 559] on button "Save & Request Vehicle" at bounding box center [1066, 560] width 138 height 23
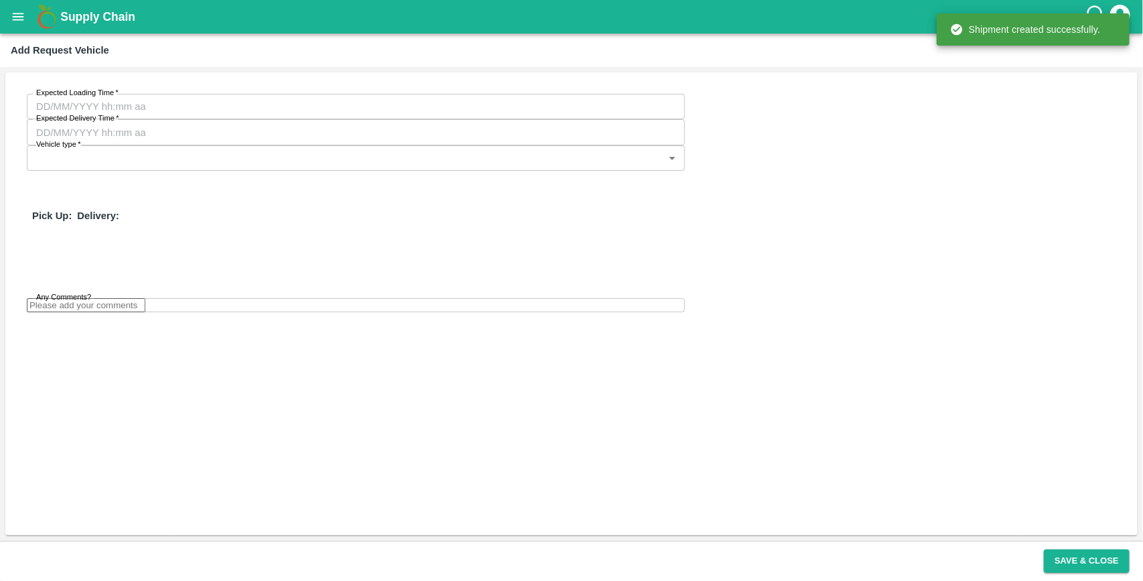
type input "DD/MM/YYYY hh:mm aa"
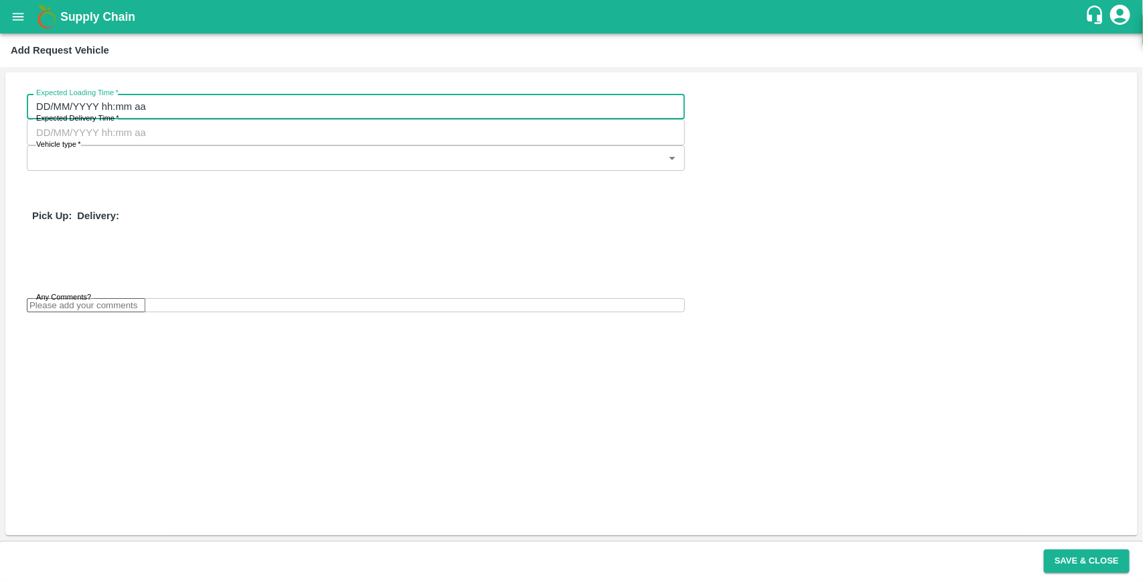
click at [163, 108] on input "DD/MM/YYYY hh:mm aa" at bounding box center [351, 106] width 649 height 25
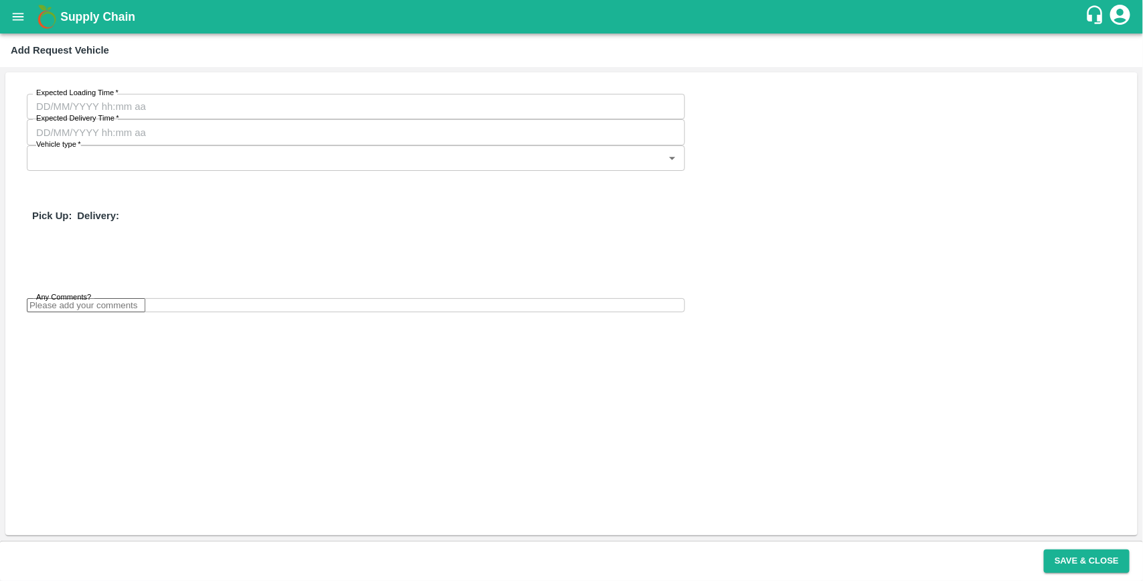
type input "25/08/2025 04:52 AM"
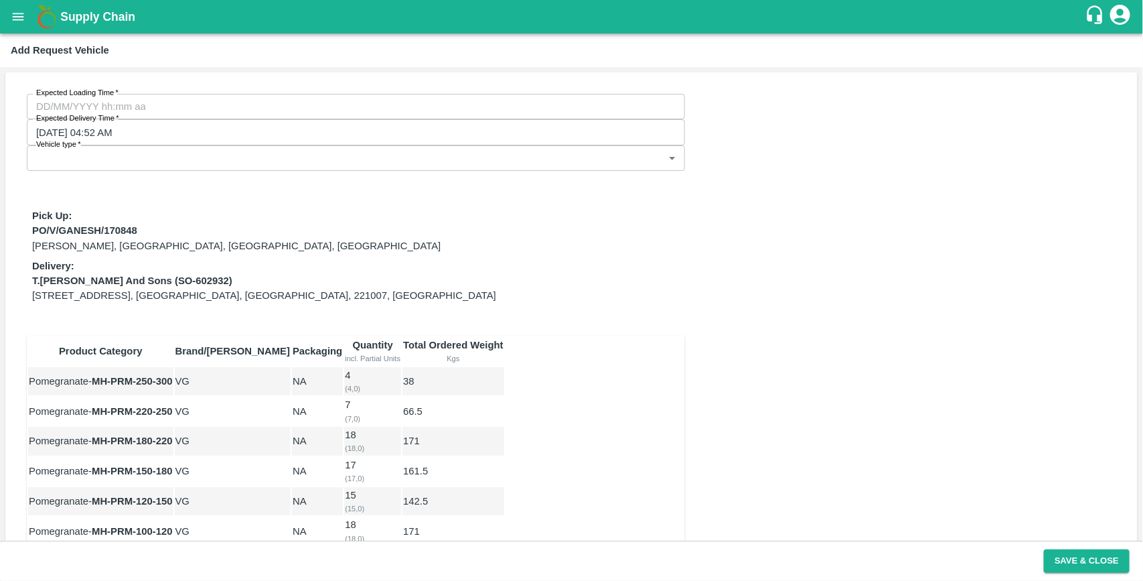
type input "21/08/2025 12:00 AM"
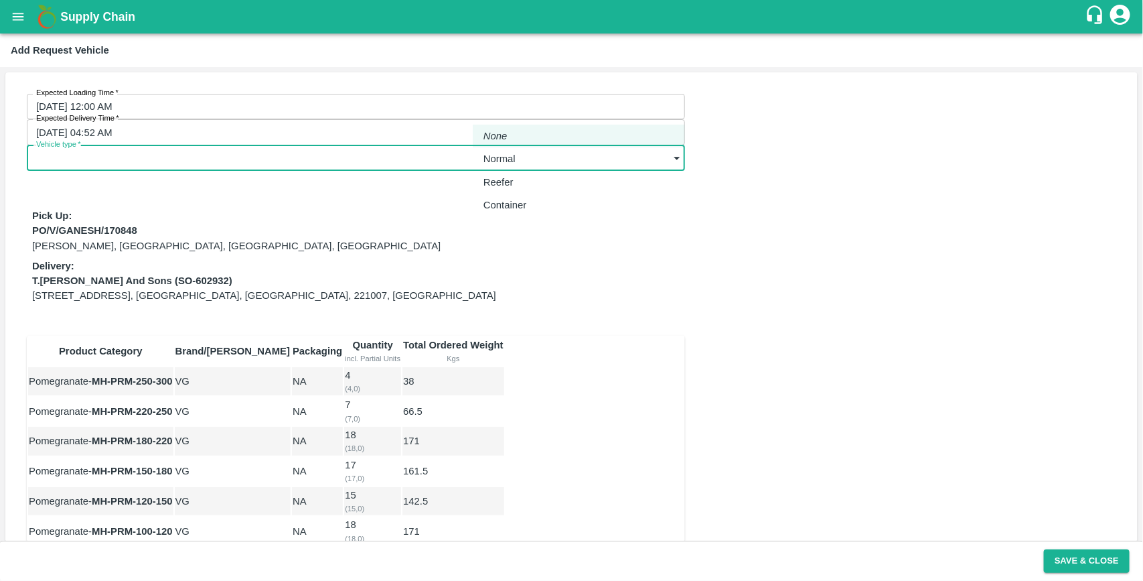
click at [536, 110] on body "Supply Chain Add Request Vehicle Expected Loading Time   * 21/08/2025 12:00 AM …" at bounding box center [571, 290] width 1143 height 581
click at [538, 151] on li "Normal" at bounding box center [579, 158] width 212 height 23
type input "1"
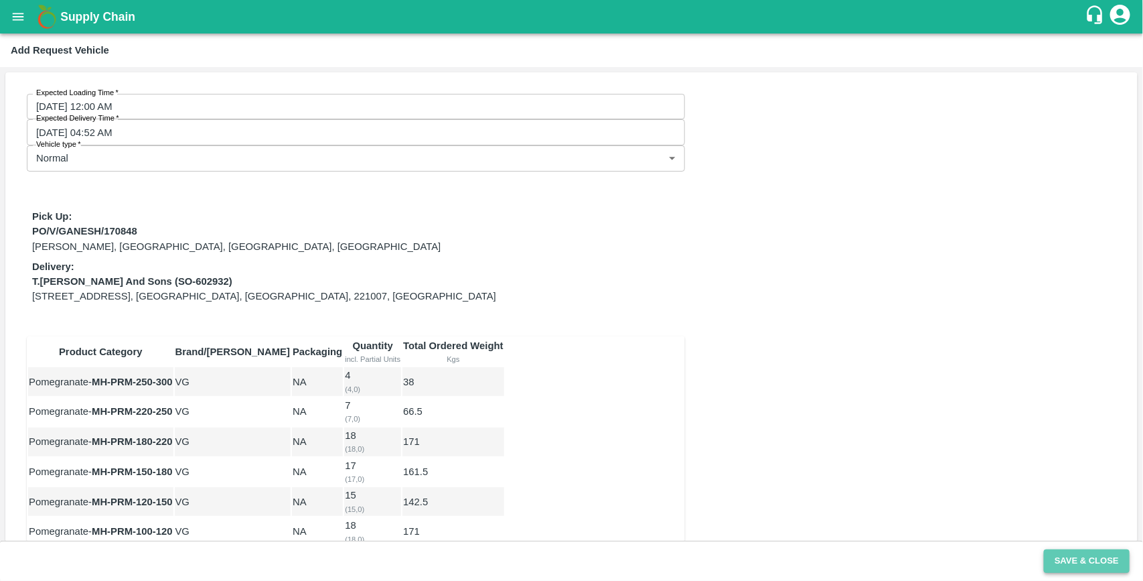
click at [1078, 561] on button "Save & Close" at bounding box center [1087, 560] width 86 height 23
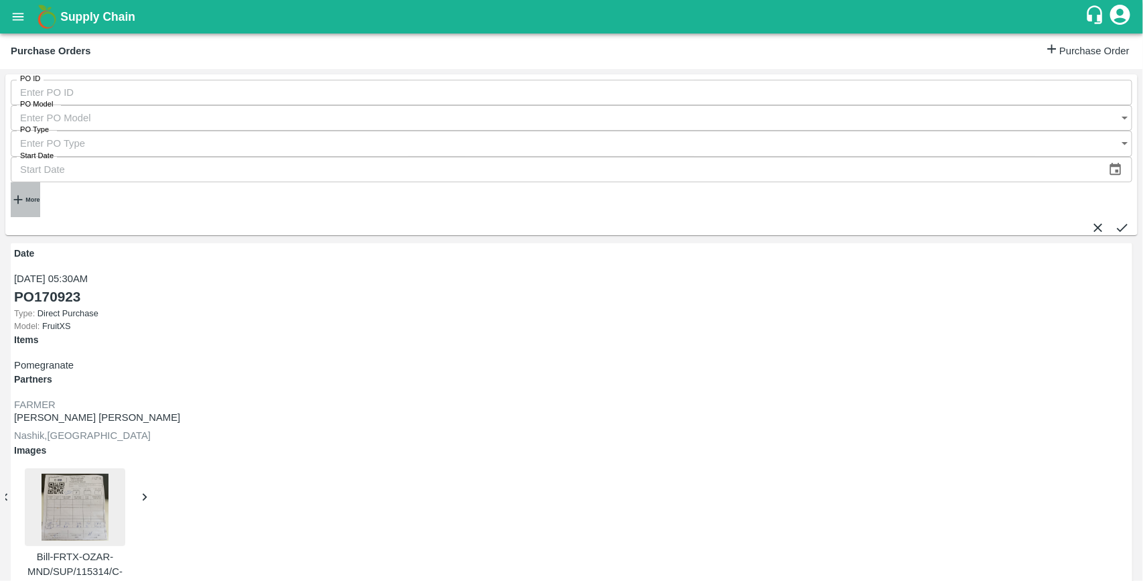
click at [32, 196] on strong "More" at bounding box center [32, 199] width 14 height 7
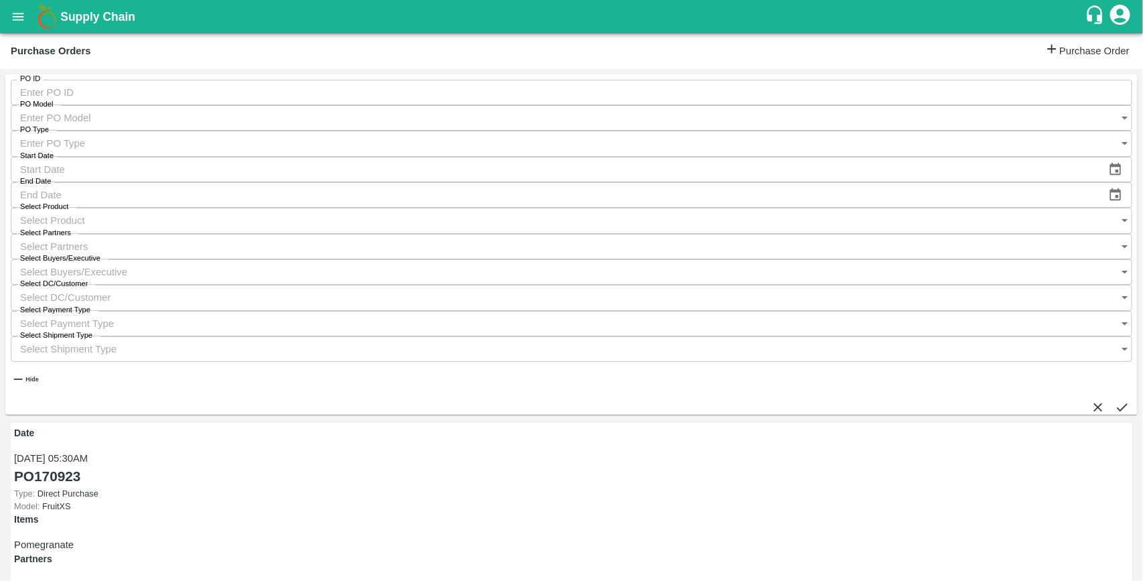
click at [831, 259] on input "Select Buyers/Executive" at bounding box center [558, 271] width 1095 height 25
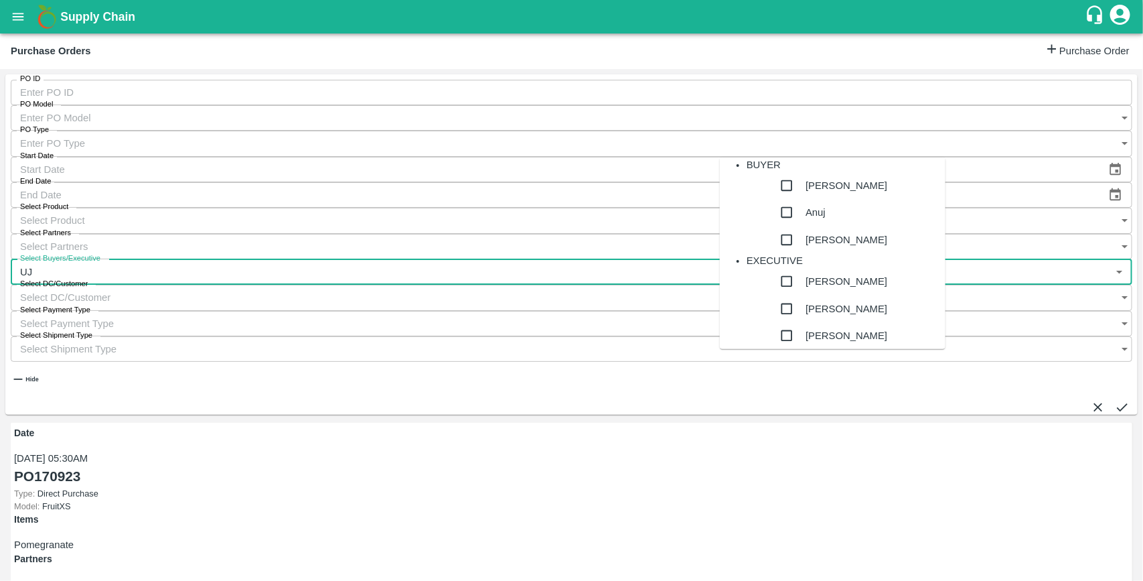
type input "UJJ"
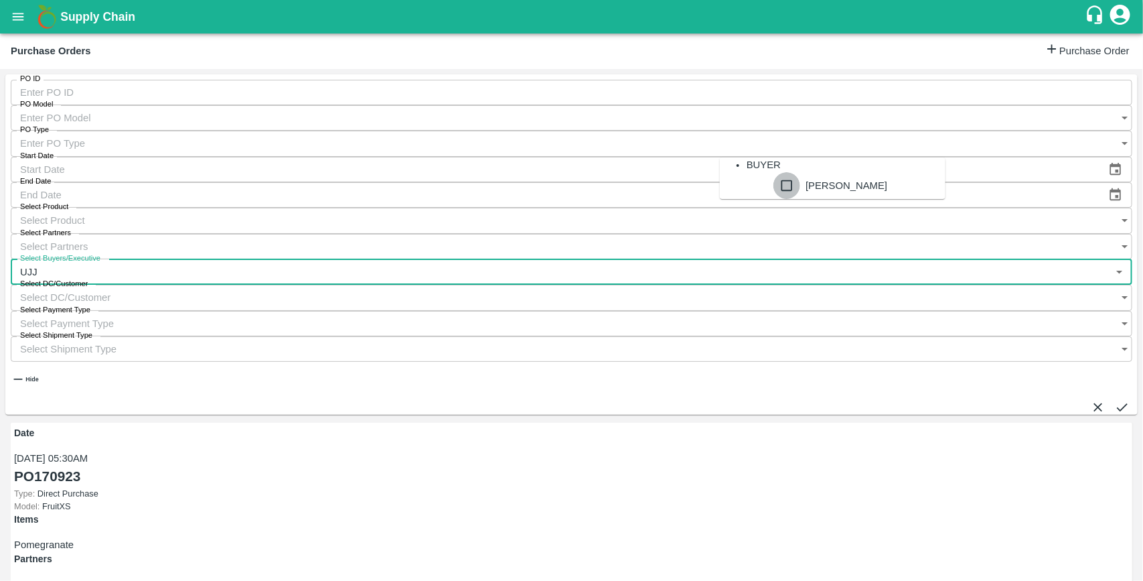
click at [773, 199] on input "checkbox" at bounding box center [786, 185] width 27 height 27
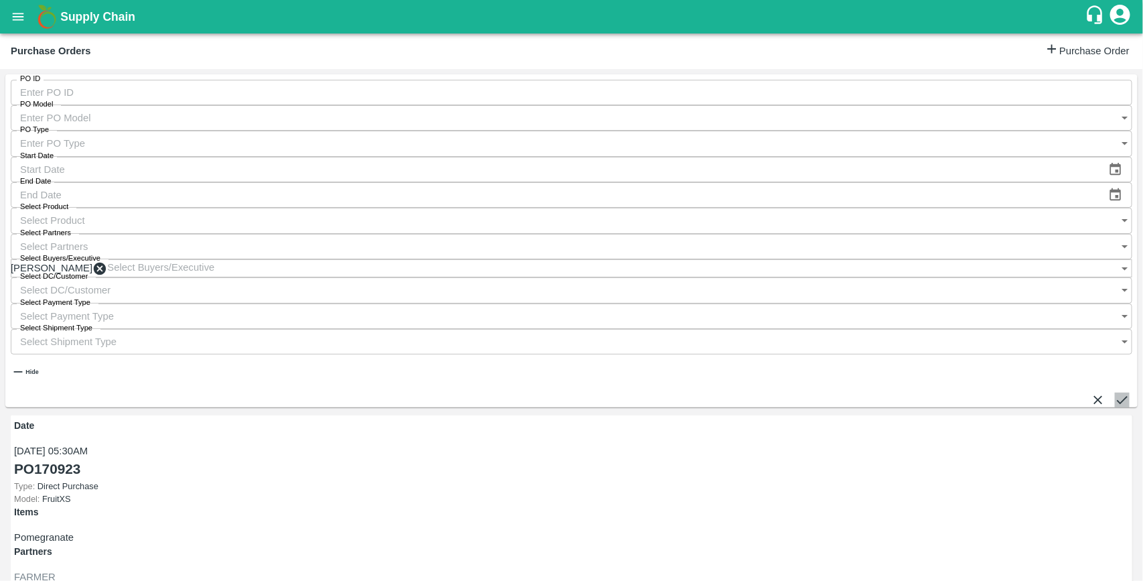
click at [1122, 392] on button "submit" at bounding box center [1122, 399] width 15 height 15
